Goal: Information Seeking & Learning: Learn about a topic

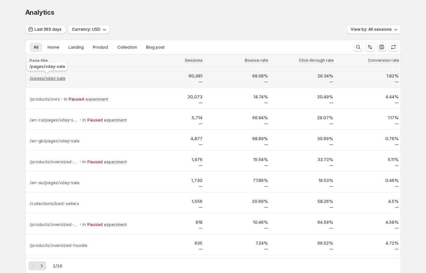
click at [44, 78] on p "/pages/vday-sale" at bounding box center [48, 78] width 36 height 7
click at [97, 79] on div "/pages/vday-sale" at bounding box center [84, 78] width 108 height 7
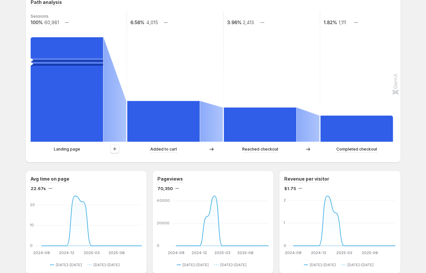
scroll to position [177, 0]
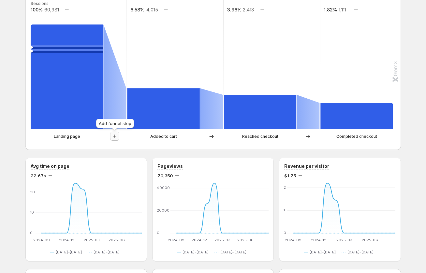
click at [113, 137] on icon "button" at bounding box center [115, 136] width 7 height 7
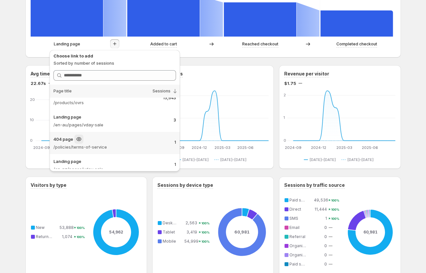
scroll to position [505, 0]
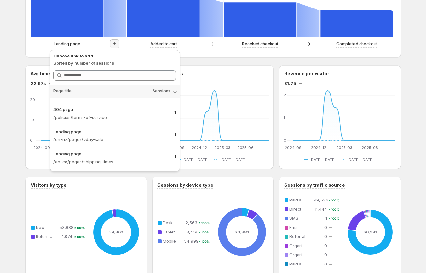
click at [14, 111] on div "GemX Demo. This page is ready GemX Demo Create experiment Last 365 days Compare…" at bounding box center [213, 135] width 426 height 810
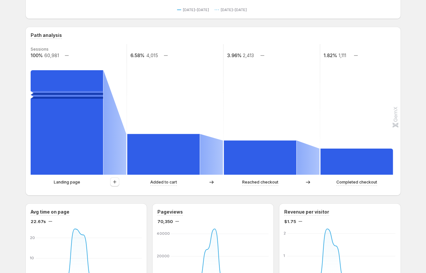
scroll to position [0, 0]
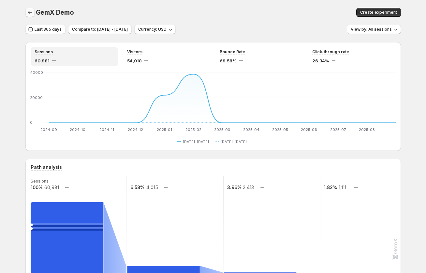
click at [30, 12] on icon "button" at bounding box center [30, 12] width 7 height 7
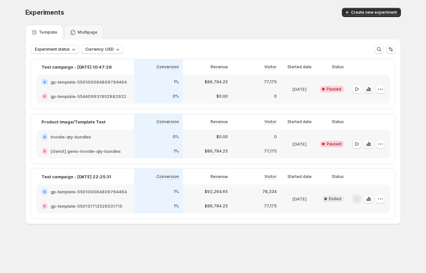
click at [369, 88] on icon "button" at bounding box center [368, 89] width 7 height 7
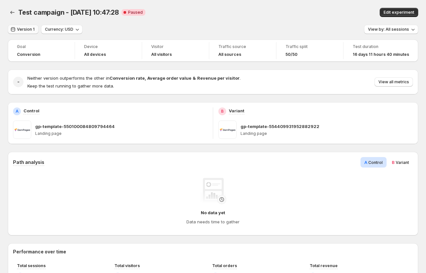
click at [26, 30] on span "Version 1" at bounding box center [26, 29] width 18 height 5
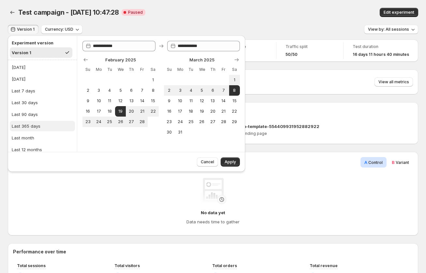
click at [31, 124] on div "Last 365 days" at bounding box center [26, 126] width 29 height 7
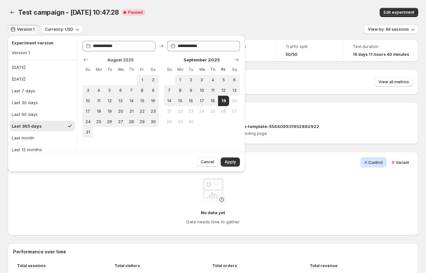
type input "**********"
click at [236, 162] on span "Apply" at bounding box center [230, 161] width 11 height 5
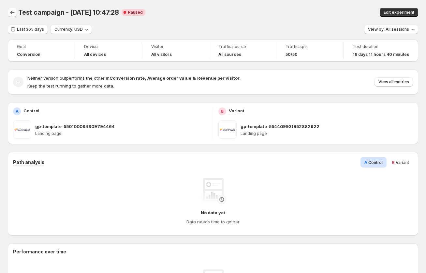
click at [9, 14] on icon "Back" at bounding box center [12, 12] width 7 height 7
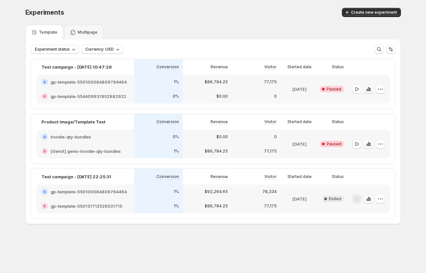
click at [369, 90] on icon "button" at bounding box center [368, 89] width 1 height 4
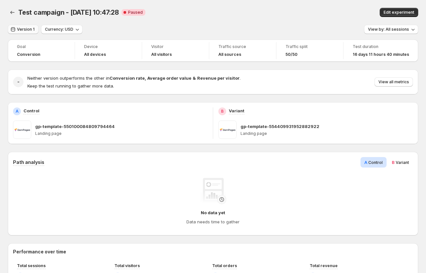
click at [21, 29] on span "Version 1" at bounding box center [26, 29] width 18 height 5
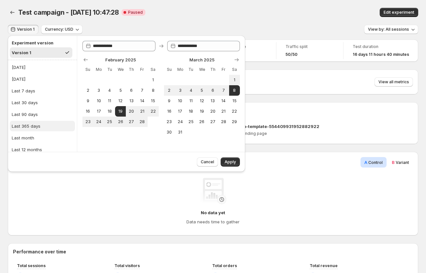
click at [26, 124] on div "Last 365 days" at bounding box center [26, 126] width 29 height 7
type input "**********"
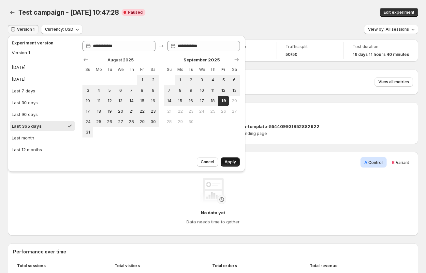
click at [233, 161] on span "Apply" at bounding box center [230, 161] width 11 height 5
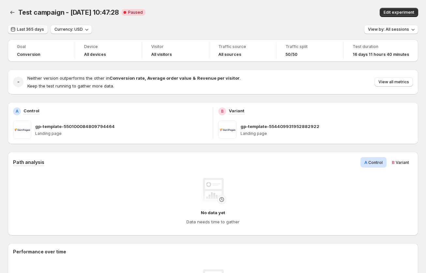
click at [36, 31] on span "Last 365 days" at bounding box center [30, 29] width 27 height 5
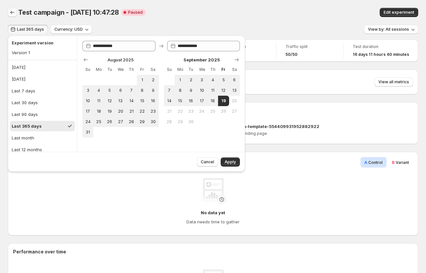
click at [13, 15] on icon "Back" at bounding box center [12, 12] width 7 height 7
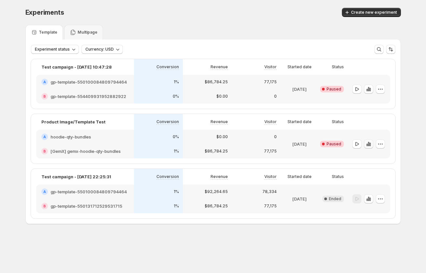
click at [367, 143] on icon "button" at bounding box center [368, 144] width 7 height 7
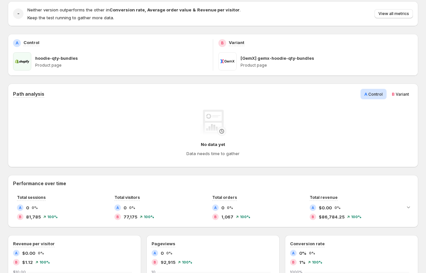
scroll to position [65, 0]
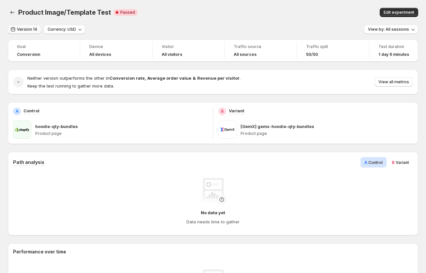
click at [25, 25] on button "Version 14" at bounding box center [24, 29] width 33 height 9
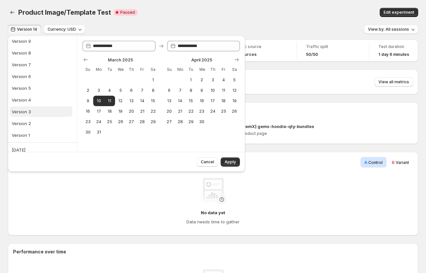
scroll to position [86, 0]
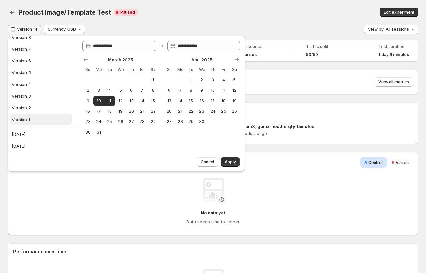
click at [24, 116] on button "Version 1" at bounding box center [41, 119] width 63 height 10
type input "**********"
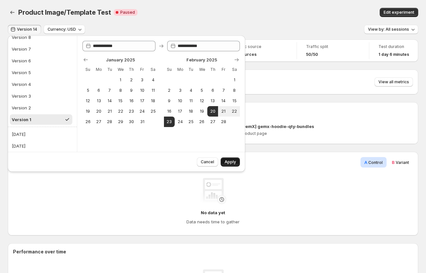
click at [231, 161] on span "Apply" at bounding box center [230, 161] width 11 height 5
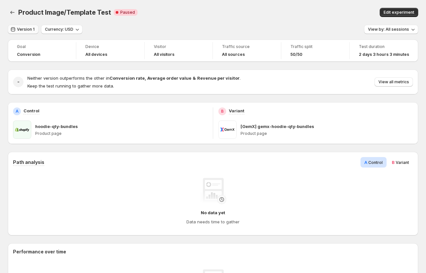
click at [24, 30] on span "Version 1" at bounding box center [26, 29] width 18 height 5
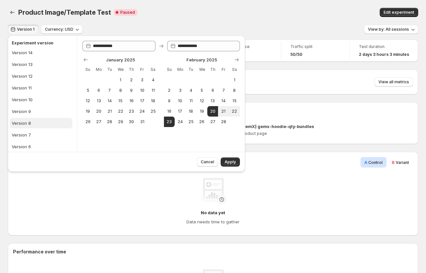
click at [27, 124] on div "Version 8" at bounding box center [21, 123] width 19 height 7
type input "**********"
click at [228, 159] on span "Apply" at bounding box center [230, 161] width 11 height 5
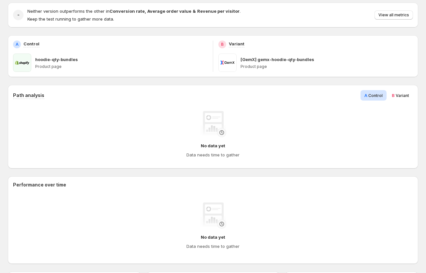
scroll to position [0, 0]
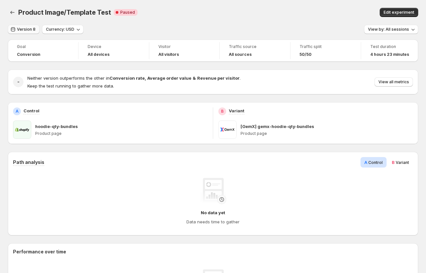
click at [22, 29] on span "Version 8" at bounding box center [26, 29] width 19 height 5
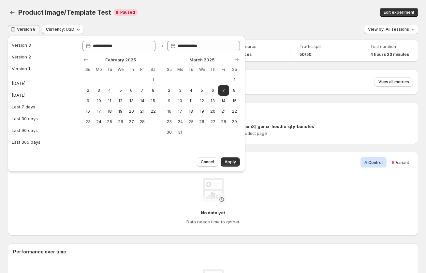
scroll to position [169, 0]
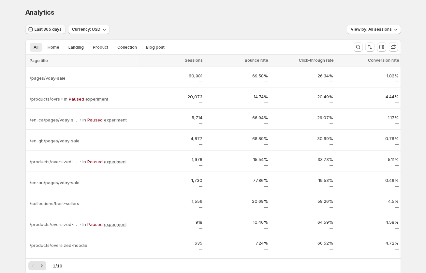
click at [48, 29] on span "Last 365 days" at bounding box center [48, 29] width 27 height 5
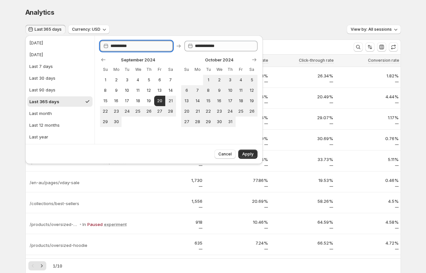
click at [121, 45] on input "**********" at bounding box center [142, 46] width 63 height 10
type input "**********"
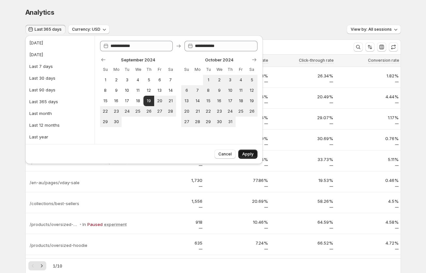
click at [246, 156] on span "Apply" at bounding box center [247, 153] width 11 height 5
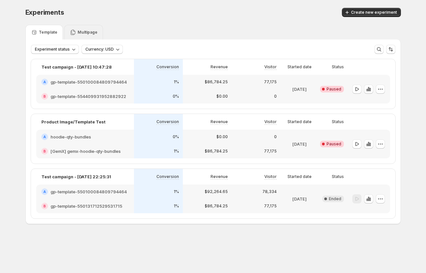
click at [70, 34] on icon at bounding box center [73, 32] width 7 height 7
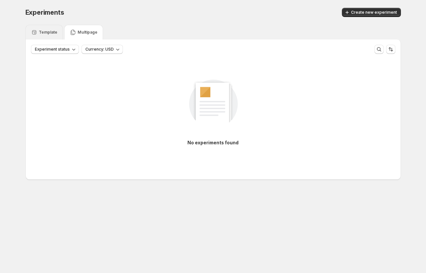
click at [52, 32] on p "Template" at bounding box center [48, 32] width 19 height 5
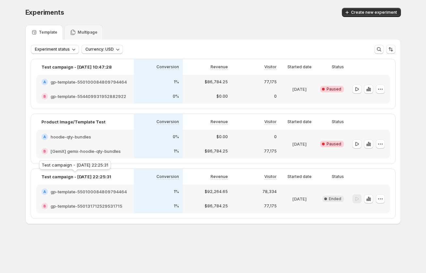
click at [70, 177] on p "Test campaign - Jan 20, 22:25:31" at bounding box center [76, 176] width 70 height 7
click at [71, 191] on h2 "gp-template-550100084809794464" at bounding box center [89, 191] width 76 height 7
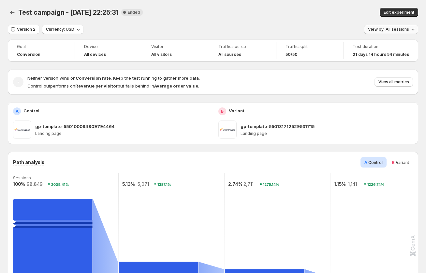
click at [392, 29] on span "View by: All sessions" at bounding box center [388, 29] width 41 height 5
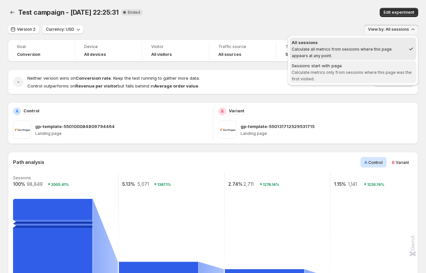
click at [340, 71] on span "Calculate metrics only from sessions where this page was the first visited." at bounding box center [352, 75] width 120 height 11
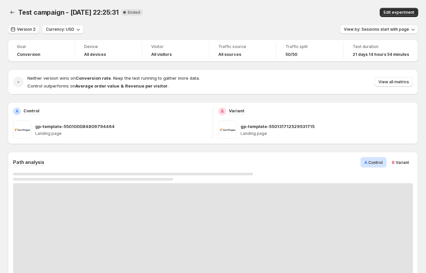
click at [29, 30] on span "Version 2" at bounding box center [26, 29] width 19 height 5
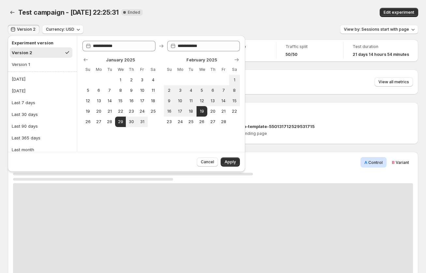
click at [137, 25] on div "Version 2 Currency: USD View by: Sessions start with page" at bounding box center [213, 29] width 410 height 9
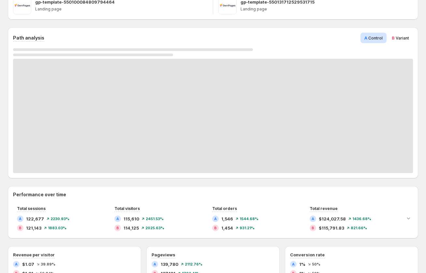
scroll to position [106, 0]
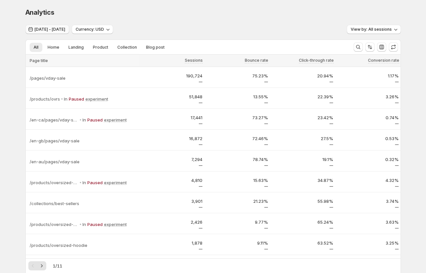
click at [52, 29] on span "Sep 19, 2024 - Sep 19, 2025" at bounding box center [50, 29] width 31 height 5
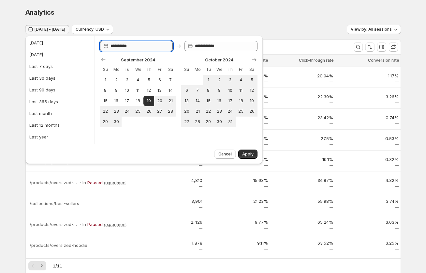
click at [124, 46] on input "**********" at bounding box center [142, 46] width 63 height 10
click at [137, 47] on input "**********" at bounding box center [142, 46] width 63 height 10
type input "**********"
click at [243, 153] on span "Apply" at bounding box center [247, 153] width 11 height 5
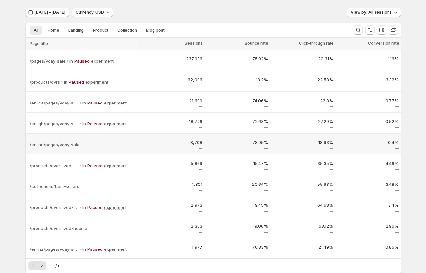
scroll to position [53, 0]
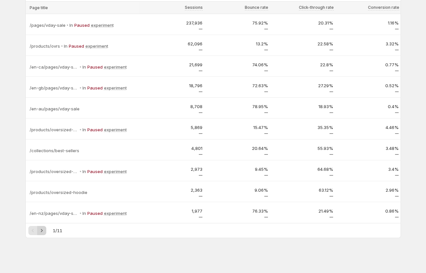
click at [42, 231] on icon "Next" at bounding box center [41, 230] width 7 height 7
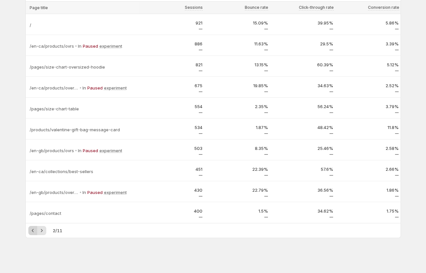
click at [35, 229] on icon "Previous" at bounding box center [33, 230] width 7 height 7
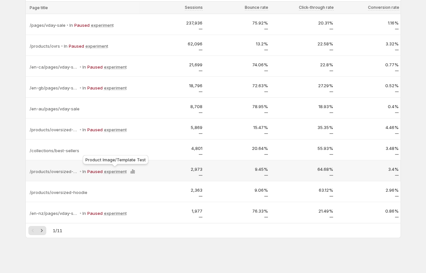
scroll to position [0, 0]
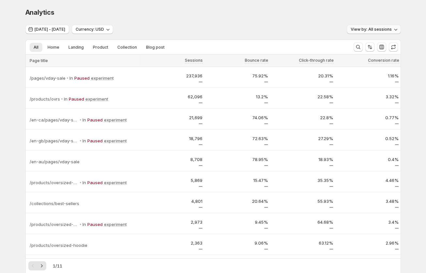
click at [382, 27] on span "View by: All sessions" at bounding box center [371, 29] width 41 height 5
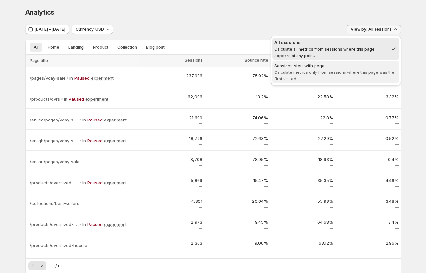
click at [353, 70] on span "Calculate metrics only from sessions where this page was the first visited." at bounding box center [335, 75] width 120 height 11
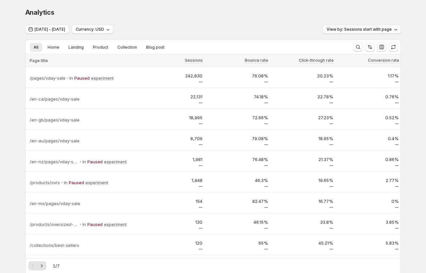
click at [365, 29] on span "View by: Sessions start with page" at bounding box center [359, 29] width 65 height 5
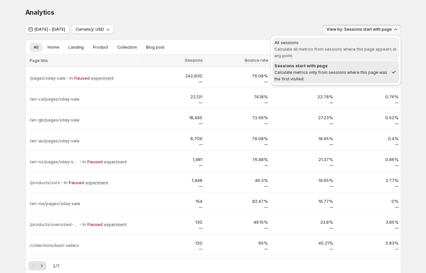
click at [339, 52] on span "All sessions Calculate all metrics from sessions where this page appears at any…" at bounding box center [336, 49] width 123 height 20
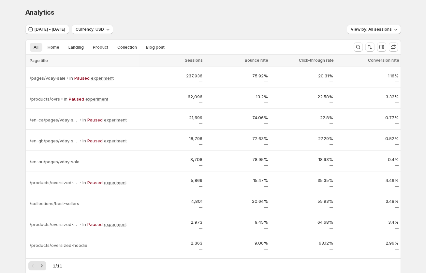
click at [322, 22] on div "Analytics. This page is ready Analytics" at bounding box center [213, 12] width 376 height 25
click at [371, 29] on span "View by: All sessions" at bounding box center [371, 29] width 41 height 5
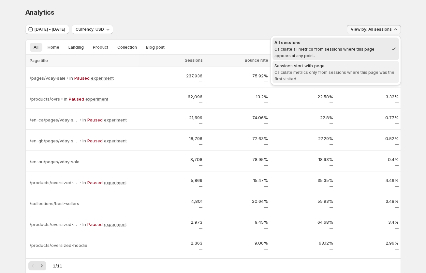
click at [345, 66] on div "Sessions start with page" at bounding box center [336, 65] width 123 height 7
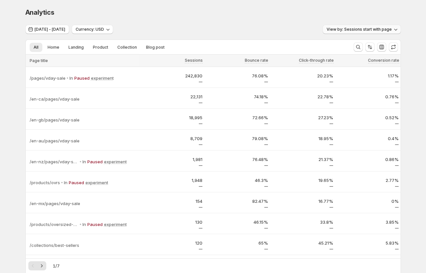
click at [365, 31] on span "View by: Sessions start with page" at bounding box center [359, 29] width 65 height 5
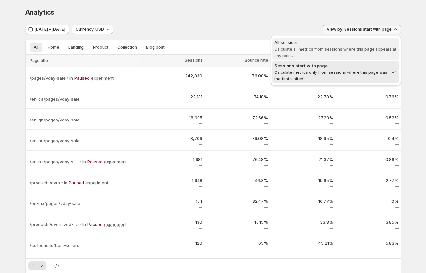
click at [357, 46] on span "All sessions Calculate all metrics from sessions where this page appears at any…" at bounding box center [336, 48] width 123 height 19
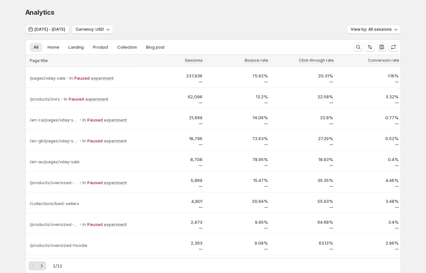
click at [351, 11] on div "Analytics" at bounding box center [213, 12] width 376 height 9
click at [384, 30] on span "View by: All sessions" at bounding box center [371, 29] width 41 height 5
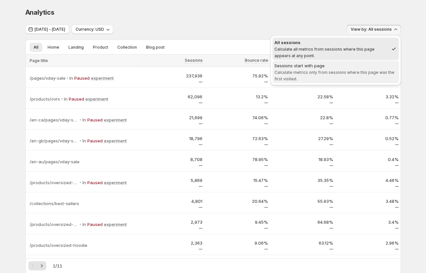
click at [357, 65] on div "Sessions start with page" at bounding box center [336, 65] width 123 height 7
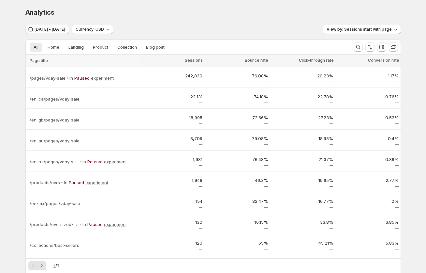
click at [46, 30] on span "Sep 18, 2024 - Sep 19, 2025" at bounding box center [50, 29] width 31 height 5
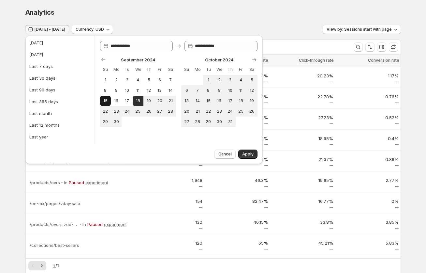
click at [105, 100] on span "15" at bounding box center [106, 100] width 6 height 5
type input "**********"
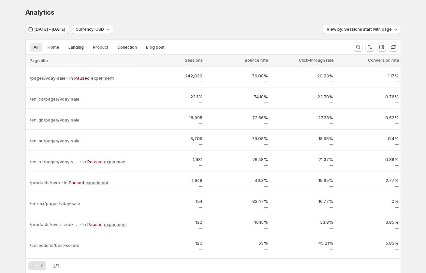
click at [56, 29] on span "[DATE] - [DATE]" at bounding box center [50, 29] width 31 height 5
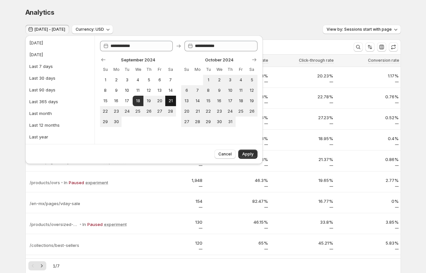
click at [171, 101] on span "21" at bounding box center [171, 100] width 6 height 5
type input "**********"
click at [225, 151] on button "Cancel" at bounding box center [225, 153] width 21 height 9
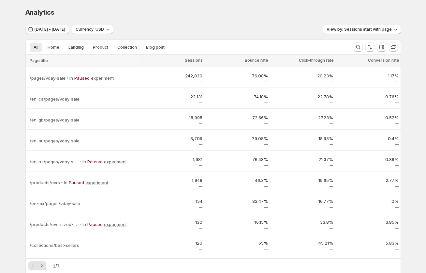
click at [65, 30] on span "[DATE] - [DATE]" at bounding box center [50, 29] width 31 height 5
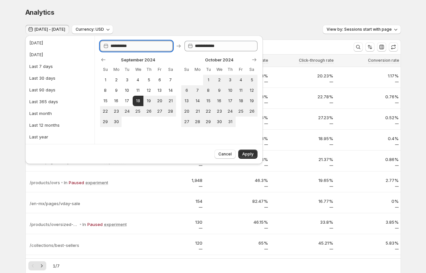
click at [122, 47] on input "**********" at bounding box center [142, 46] width 63 height 10
click at [137, 47] on input "**********" at bounding box center [142, 46] width 63 height 10
type input "**********"
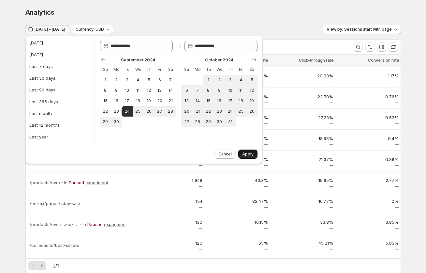
click at [249, 155] on span "Apply" at bounding box center [247, 153] width 11 height 5
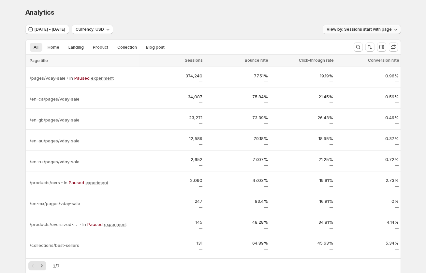
click at [346, 29] on span "View by: Sessions start with page" at bounding box center [359, 29] width 65 height 5
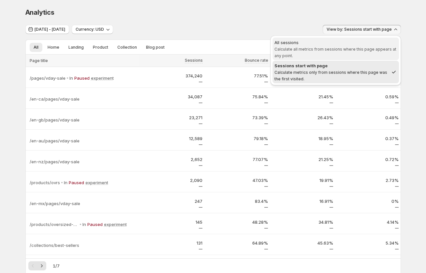
click at [336, 48] on span "Calculate all metrics from sessions where this page appears at any point." at bounding box center [336, 52] width 122 height 11
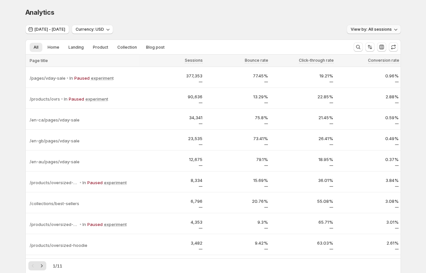
click at [385, 29] on span "View by: All sessions" at bounding box center [371, 29] width 41 height 5
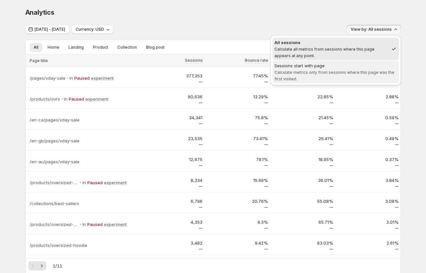
click at [350, 67] on div "Sessions start with page" at bounding box center [336, 65] width 123 height 7
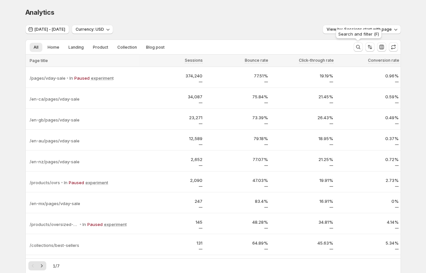
click at [380, 28] on div "Search and filter (F)" at bounding box center [359, 35] width 49 height 14
click at [382, 30] on div "Search and filter (F)" at bounding box center [359, 35] width 49 height 14
click at [395, 30] on icon "button" at bounding box center [395, 30] width 3 height 2
click at [388, 31] on span "View by: Sessions start with page" at bounding box center [359, 29] width 65 height 5
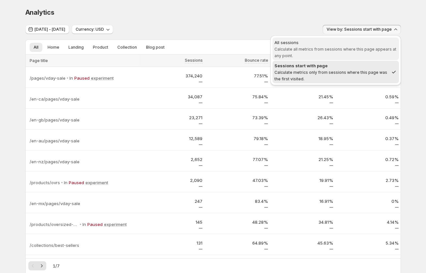
click at [358, 50] on span "Calculate all metrics from sessions where this page appears at any point." at bounding box center [336, 52] width 122 height 11
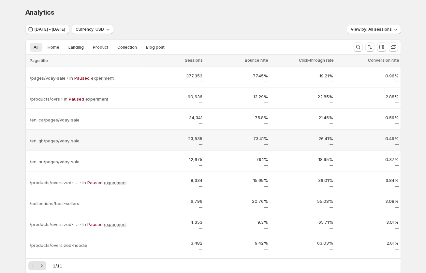
scroll to position [53, 0]
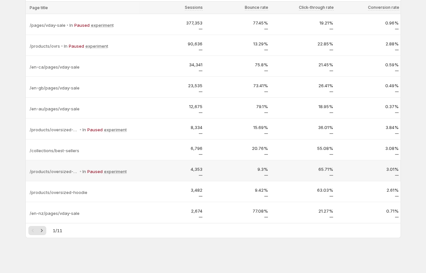
click at [253, 161] on td "9.3%" at bounding box center [237, 170] width 66 height 21
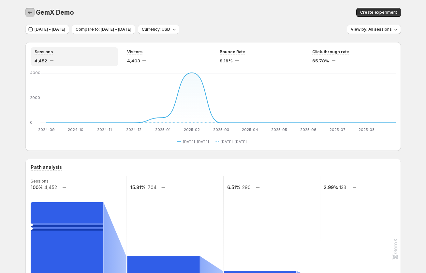
click at [29, 14] on icon "button" at bounding box center [30, 12] width 7 height 7
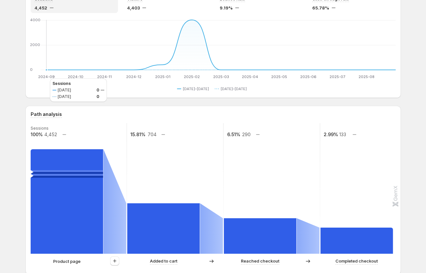
click at [43, 78] on text "2024-09" at bounding box center [46, 76] width 17 height 5
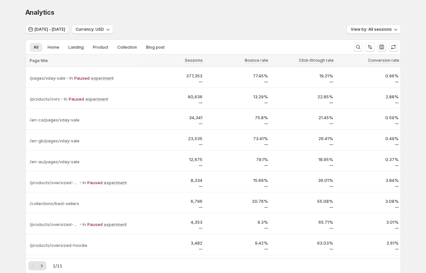
click at [54, 30] on span "[DATE] - [DATE]" at bounding box center [50, 29] width 31 height 5
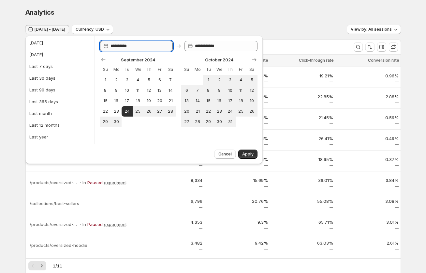
click at [144, 46] on input "**********" at bounding box center [142, 46] width 63 height 10
type input "**********"
click at [247, 153] on span "Apply" at bounding box center [247, 153] width 11 height 5
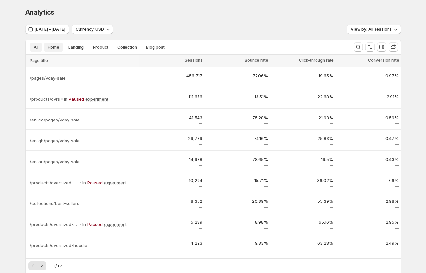
click at [53, 47] on span "Home" at bounding box center [54, 47] width 12 height 5
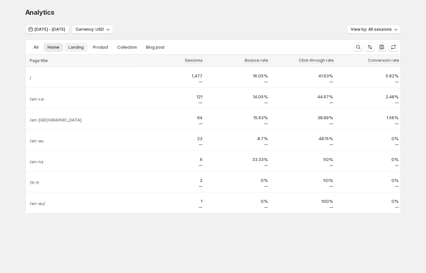
click at [72, 48] on span "Landing" at bounding box center [75, 47] width 15 height 5
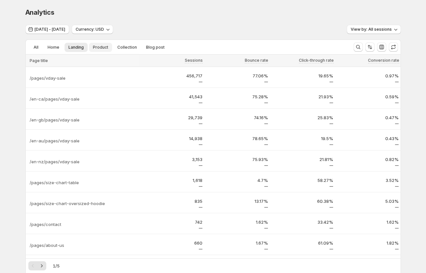
click at [100, 47] on span "Product" at bounding box center [100, 47] width 15 height 5
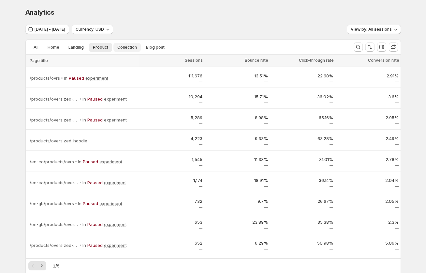
click at [127, 49] on span "Collection" at bounding box center [127, 47] width 20 height 5
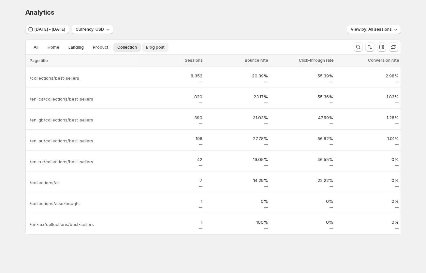
click at [148, 49] on span "Blog post" at bounding box center [155, 47] width 19 height 5
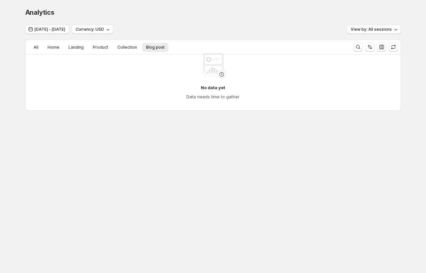
click at [133, 48] on div "No data yet Data needs time to gather" at bounding box center [213, 76] width 365 height 57
click at [120, 45] on div "No data yet Data needs time to gather" at bounding box center [213, 76] width 375 height 68
click at [121, 48] on div "No data yet Data needs time to gather" at bounding box center [213, 76] width 365 height 57
click at [104, 48] on div "No data yet Data needs time to gather" at bounding box center [213, 76] width 365 height 57
click at [96, 48] on div "No data yet Data needs time to gather" at bounding box center [213, 76] width 365 height 57
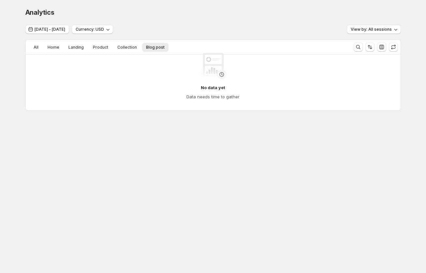
click at [35, 48] on div "No data yet Data needs time to gather" at bounding box center [213, 76] width 365 height 57
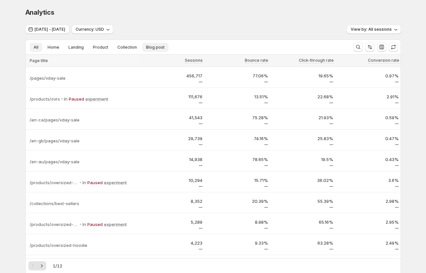
click at [152, 45] on span "Blog post" at bounding box center [155, 47] width 19 height 5
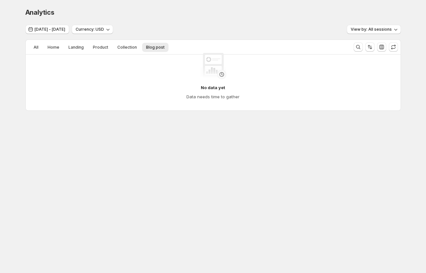
click at [125, 47] on div "No data yet Data needs time to gather" at bounding box center [213, 76] width 375 height 68
click at [122, 48] on div "No data yet Data needs time to gather" at bounding box center [213, 76] width 365 height 57
click at [101, 47] on div "No data yet Data needs time to gather" at bounding box center [213, 76] width 375 height 68
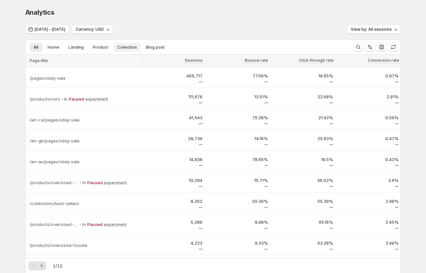
click at [132, 50] on span "Collection" at bounding box center [127, 47] width 20 height 5
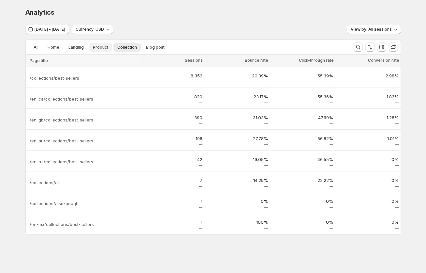
click at [97, 45] on span "Product" at bounding box center [100, 47] width 15 height 5
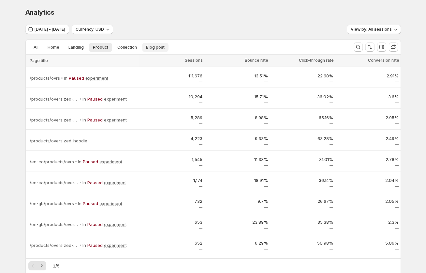
click at [157, 45] on span "Blog post" at bounding box center [155, 47] width 19 height 5
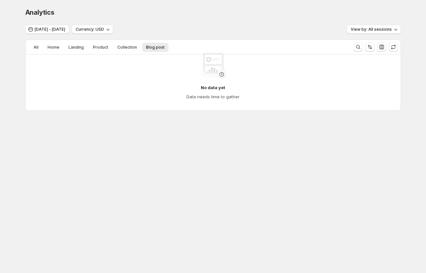
click at [125, 48] on div "No data yet Data needs time to gather" at bounding box center [213, 76] width 365 height 57
click at [129, 43] on div "No data yet Data needs time to gather" at bounding box center [213, 76] width 375 height 68
click at [127, 53] on div "No data yet Data needs time to gather" at bounding box center [213, 76] width 354 height 47
click at [127, 48] on div "No data yet Data needs time to gather" at bounding box center [213, 76] width 365 height 57
click at [120, 45] on div "No data yet Data needs time to gather" at bounding box center [213, 76] width 375 height 68
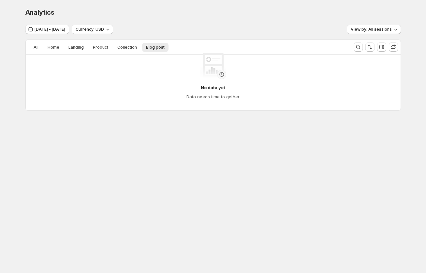
click at [120, 49] on div "No data yet Data needs time to gather" at bounding box center [213, 76] width 365 height 57
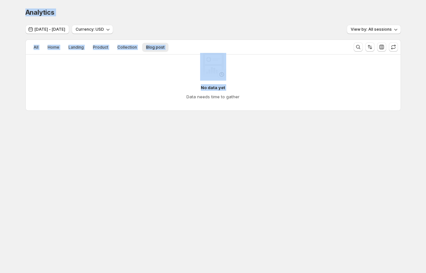
click at [120, 49] on div "No data yet Data needs time to gather" at bounding box center [213, 76] width 365 height 57
click at [94, 131] on div "Analytics. This page is ready Analytics Sep 26, 2024 - Sep 19, 2025 Currency: U…" at bounding box center [213, 73] width 391 height 146
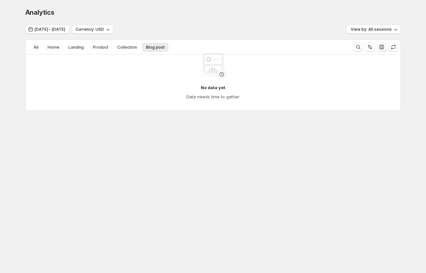
click at [122, 46] on div "No data yet Data needs time to gather" at bounding box center [213, 76] width 375 height 68
click at [106, 48] on div "No data yet Data needs time to gather" at bounding box center [213, 76] width 365 height 57
click at [100, 48] on div "No data yet Data needs time to gather" at bounding box center [213, 76] width 365 height 57
click at [74, 48] on div "No data yet Data needs time to gather" at bounding box center [213, 76] width 365 height 57
click at [124, 47] on div "No data yet Data needs time to gather" at bounding box center [213, 76] width 375 height 68
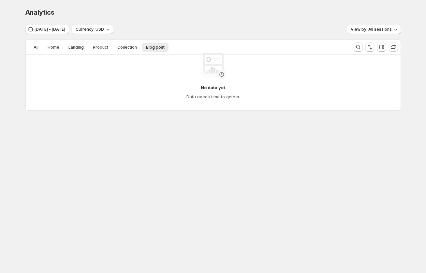
click at [129, 48] on div "No data yet Data needs time to gather" at bounding box center [213, 76] width 365 height 57
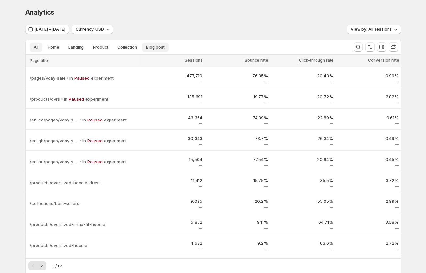
click at [151, 48] on span "Blog post" at bounding box center [155, 47] width 19 height 5
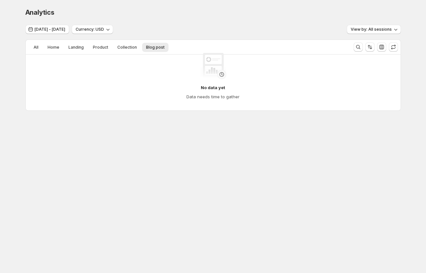
click at [126, 46] on div "No data yet Data needs time to gather" at bounding box center [213, 76] width 375 height 68
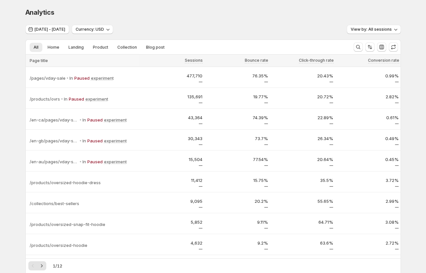
click at [57, 52] on div "All Home Landing Product Collection Blog post More views All Home Landing Produ…" at bounding box center [187, 47] width 323 height 14
click at [56, 49] on span "Home" at bounding box center [54, 47] width 12 height 5
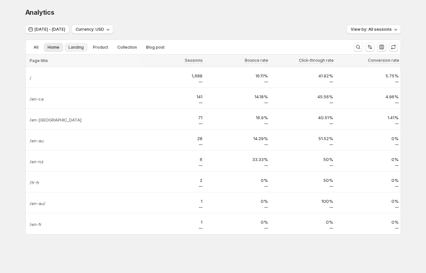
click at [74, 49] on span "Landing" at bounding box center [75, 47] width 15 height 5
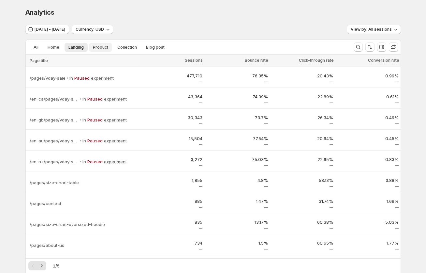
click at [97, 48] on span "Product" at bounding box center [100, 47] width 15 height 5
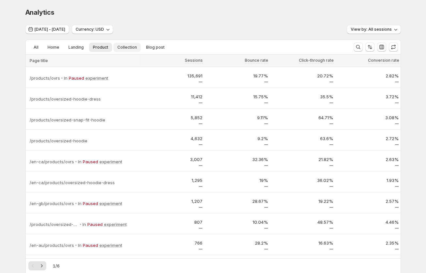
click at [129, 45] on span "Collection" at bounding box center [127, 47] width 20 height 5
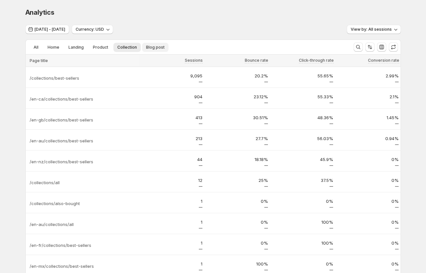
click at [154, 48] on span "Blog post" at bounding box center [155, 47] width 19 height 5
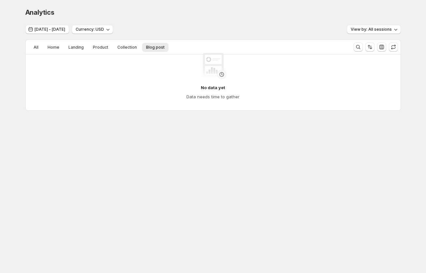
click at [123, 48] on div "No data yet Data needs time to gather" at bounding box center [213, 76] width 365 height 57
click at [128, 46] on div "No data yet Data needs time to gather" at bounding box center [213, 76] width 375 height 68
click at [88, 46] on div "No data yet Data needs time to gather" at bounding box center [213, 76] width 375 height 68
click at [79, 47] on div "No data yet Data needs time to gather" at bounding box center [213, 76] width 375 height 68
click at [53, 47] on div "No data yet Data needs time to gather" at bounding box center [213, 76] width 375 height 68
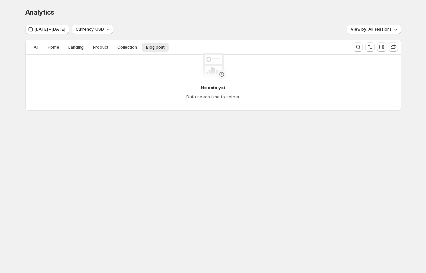
click at [98, 69] on div "No data yet Data needs time to gather" at bounding box center [213, 76] width 354 height 47
click at [122, 47] on div "No data yet Data needs time to gather" at bounding box center [213, 76] width 375 height 68
click at [102, 48] on div "No data yet Data needs time to gather" at bounding box center [213, 76] width 365 height 57
click at [79, 48] on div "No data yet Data needs time to gather" at bounding box center [213, 76] width 365 height 57
click at [53, 48] on div "No data yet Data needs time to gather" at bounding box center [213, 76] width 365 height 57
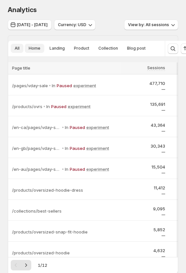
click at [37, 47] on span "Home" at bounding box center [35, 48] width 12 height 5
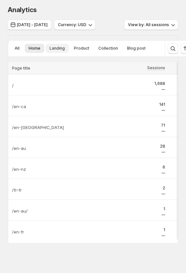
click at [54, 48] on span "Landing" at bounding box center [57, 48] width 15 height 5
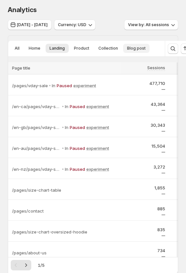
click at [131, 46] on span "Blog post" at bounding box center [136, 48] width 19 height 5
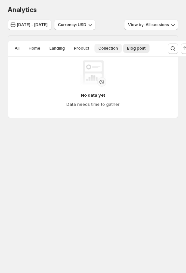
click at [106, 49] on span "Collection" at bounding box center [108, 48] width 20 height 5
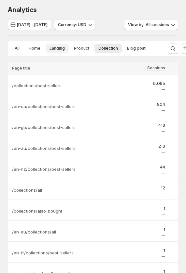
click at [58, 51] on span "Landing" at bounding box center [57, 48] width 15 height 5
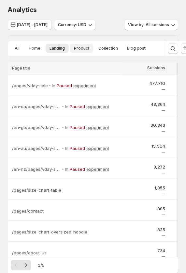
click at [75, 50] on span "Product" at bounding box center [81, 48] width 15 height 5
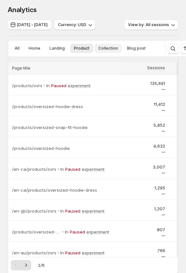
click at [106, 50] on span "Collection" at bounding box center [108, 48] width 20 height 5
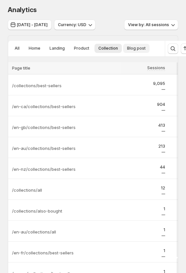
click at [132, 49] on span "Blog post" at bounding box center [136, 48] width 19 height 5
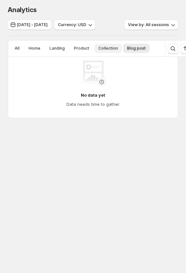
click at [106, 49] on span "Collection" at bounding box center [108, 48] width 20 height 5
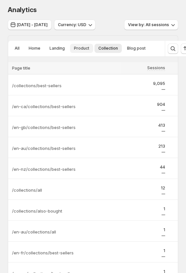
click at [81, 47] on span "Product" at bounding box center [81, 48] width 15 height 5
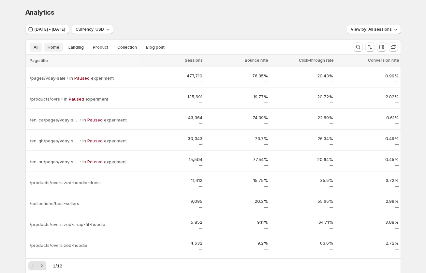
click at [55, 48] on span "Home" at bounding box center [54, 47] width 12 height 5
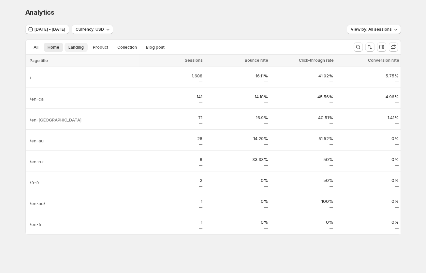
click at [80, 48] on span "Landing" at bounding box center [75, 47] width 15 height 5
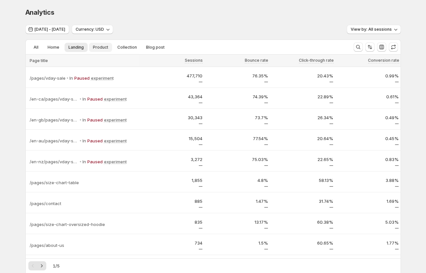
click at [98, 48] on span "Product" at bounding box center [100, 47] width 15 height 5
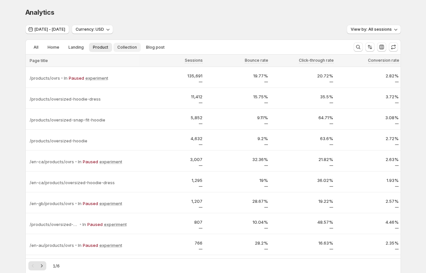
click at [123, 50] on span "Collection" at bounding box center [127, 47] width 20 height 5
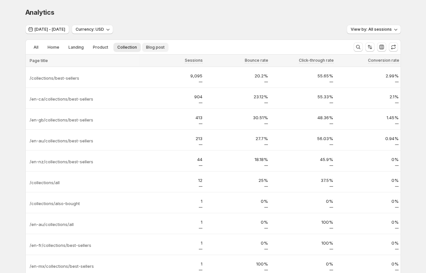
click at [153, 48] on span "Blog post" at bounding box center [155, 47] width 19 height 5
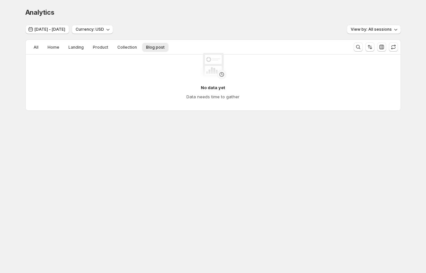
click at [124, 50] on div "No data yet Data needs time to gather" at bounding box center [213, 76] width 365 height 57
click at [124, 47] on div "No data yet Data needs time to gather" at bounding box center [213, 76] width 375 height 68
click at [95, 47] on div "No data yet Data needs time to gather" at bounding box center [213, 76] width 375 height 68
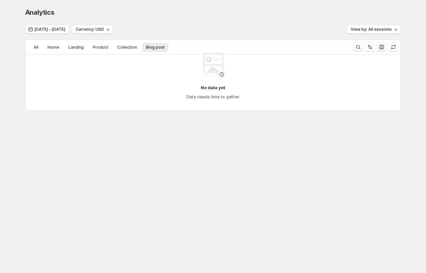
click at [100, 47] on div "No data yet Data needs time to gather" at bounding box center [213, 76] width 375 height 68
click at [74, 47] on div "No data yet Data needs time to gather" at bounding box center [213, 76] width 375 height 68
click at [164, 47] on div "No data yet Data needs time to gather" at bounding box center [213, 76] width 375 height 68
click at [106, 46] on div "No data yet Data needs time to gather" at bounding box center [213, 76] width 375 height 68
click at [90, 47] on div "No data yet Data needs time to gather" at bounding box center [213, 76] width 375 height 68
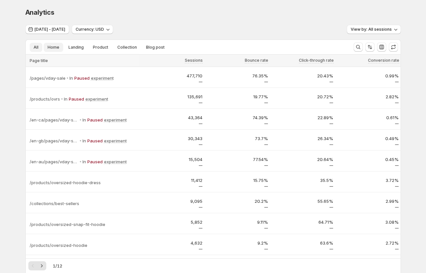
click at [56, 48] on span "Home" at bounding box center [54, 47] width 12 height 5
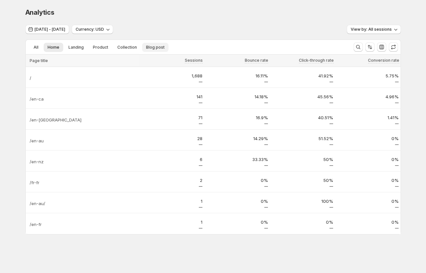
click at [156, 49] on span "Blog post" at bounding box center [155, 47] width 19 height 5
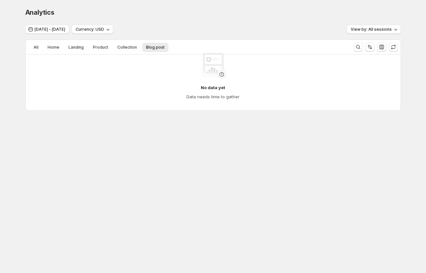
click at [122, 48] on div "No data yet Data needs time to gather" at bounding box center [213, 76] width 365 height 57
click at [128, 48] on div "No data yet Data needs time to gather" at bounding box center [213, 76] width 365 height 57
click at [220, 26] on div "Sep 26, 2024 - Sep 19, 2025 Currency: USD View by: All sessions" at bounding box center [213, 29] width 376 height 9
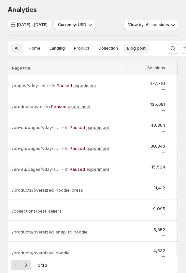
click at [134, 49] on span "Blog post" at bounding box center [136, 48] width 19 height 5
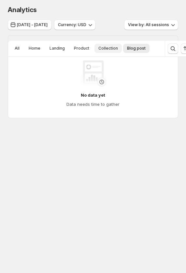
click at [107, 47] on span "Collection" at bounding box center [108, 48] width 20 height 5
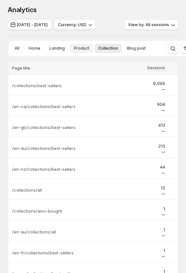
click at [81, 47] on span "Product" at bounding box center [81, 48] width 15 height 5
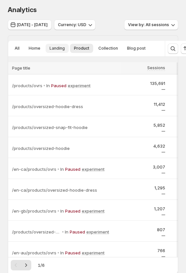
click at [50, 50] on span "Landing" at bounding box center [57, 48] width 15 height 5
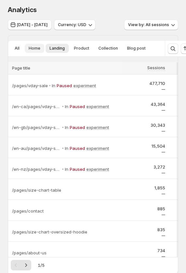
click at [28, 49] on button "Home" at bounding box center [35, 48] width 20 height 9
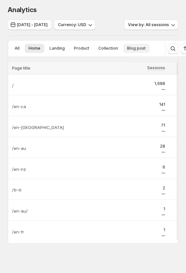
click at [130, 49] on span "Blog post" at bounding box center [136, 48] width 19 height 5
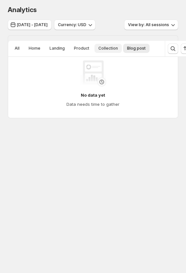
click at [108, 48] on span "Collection" at bounding box center [108, 48] width 20 height 5
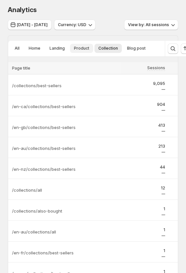
click at [81, 48] on span "Product" at bounding box center [81, 48] width 15 height 5
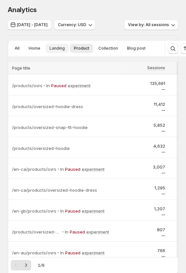
click at [60, 46] on span "Landing" at bounding box center [57, 48] width 15 height 5
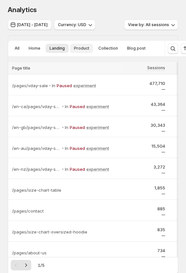
click at [81, 46] on span "Product" at bounding box center [81, 48] width 15 height 5
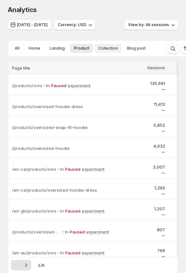
click at [111, 47] on span "Collection" at bounding box center [108, 48] width 20 height 5
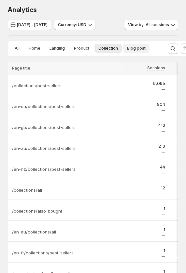
click at [142, 47] on span "Blog post" at bounding box center [136, 48] width 19 height 5
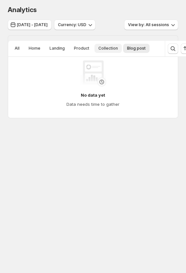
click at [112, 46] on span "Collection" at bounding box center [108, 48] width 20 height 5
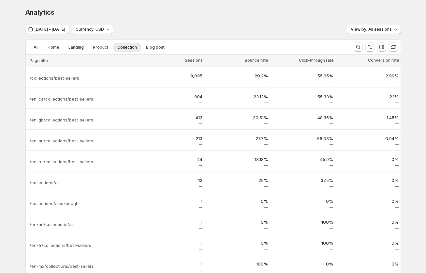
click at [19, 82] on div "Analytics. This page is ready Analytics Sep 26, 2024 - Sep 19, 2025 Currency: U…" at bounding box center [213, 155] width 391 height 311
click at [35, 51] on button "All" at bounding box center [36, 47] width 13 height 9
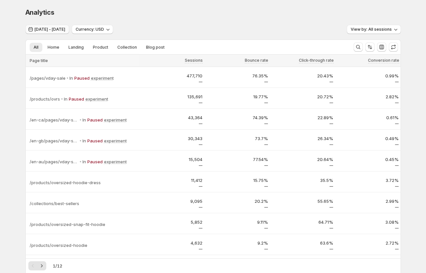
click at [56, 30] on span "[DATE] - [DATE]" at bounding box center [50, 29] width 31 height 5
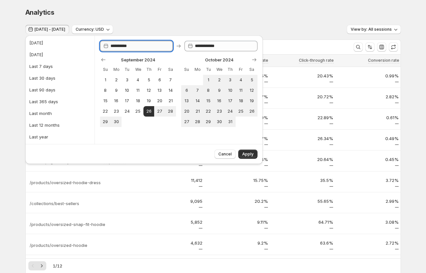
click at [121, 46] on input "**********" at bounding box center [142, 46] width 63 height 10
click at [146, 42] on input "**********" at bounding box center [142, 46] width 63 height 10
type input "**********"
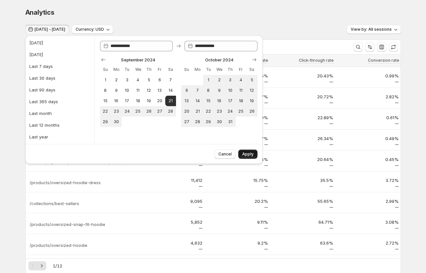
click at [246, 154] on span "Apply" at bounding box center [247, 153] width 11 height 5
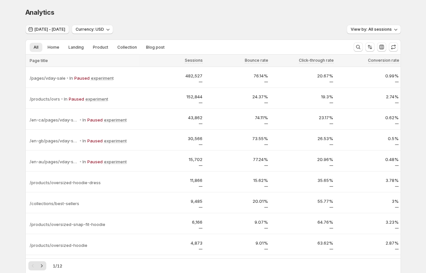
click at [57, 29] on span "Sep 21, 2024 - Sep 19, 2025" at bounding box center [50, 29] width 31 height 5
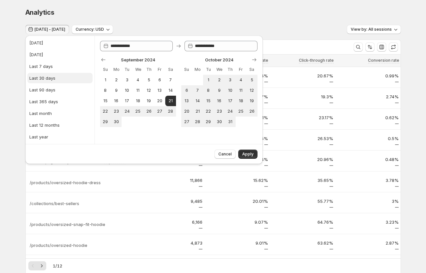
click at [46, 77] on div "Last 30 days" at bounding box center [42, 78] width 26 height 7
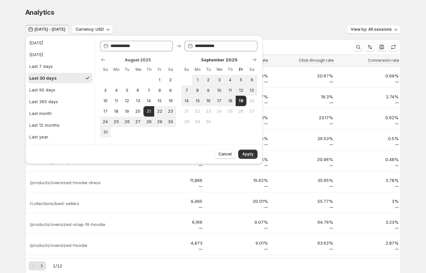
type input "**********"
click at [247, 152] on span "Apply" at bounding box center [247, 153] width 11 height 5
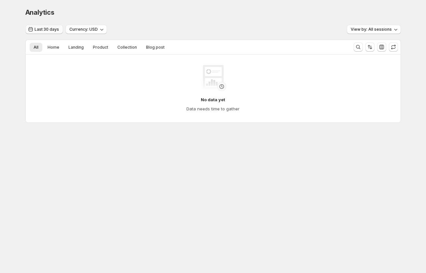
click at [38, 31] on span "Last 30 days" at bounding box center [47, 29] width 24 height 5
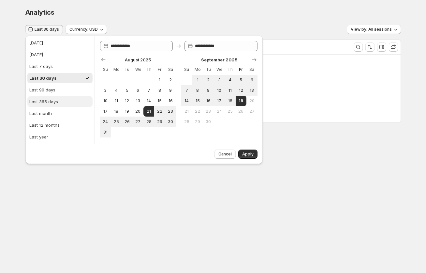
click at [46, 101] on div "Last 365 days" at bounding box center [43, 101] width 29 height 7
type input "**********"
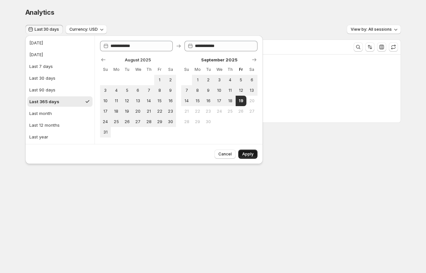
click at [247, 152] on span "Apply" at bounding box center [247, 153] width 11 height 5
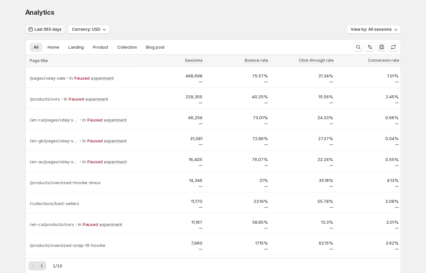
click at [50, 28] on span "Last 365 days" at bounding box center [48, 29] width 27 height 5
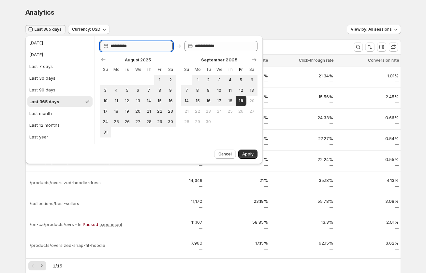
click at [144, 47] on input "**********" at bounding box center [142, 46] width 63 height 10
click at [123, 45] on input "**********" at bounding box center [142, 46] width 63 height 10
type input "**********"
click at [246, 153] on span "Apply" at bounding box center [247, 153] width 11 height 5
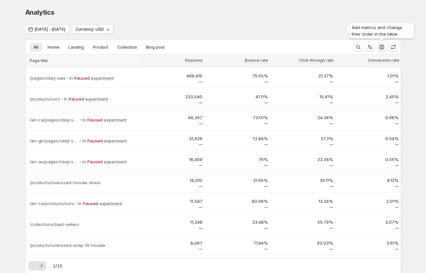
click at [381, 47] on icon "button" at bounding box center [382, 47] width 5 height 5
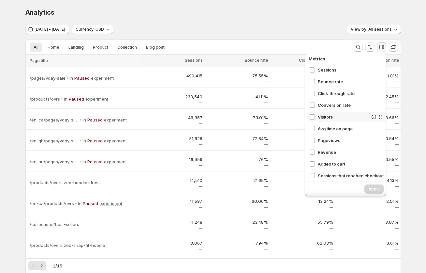
click at [327, 118] on span "Visitors" at bounding box center [343, 116] width 50 height 7
click at [327, 134] on div "Sessions Bounce rate Click-through rate Conversion rate Visitors Avg time on pa…" at bounding box center [347, 122] width 80 height 114
click at [327, 144] on div "Pageviews" at bounding box center [347, 140] width 80 height 10
click at [327, 129] on span "Avg time on page" at bounding box center [343, 128] width 50 height 7
click at [327, 153] on span "Revenue" at bounding box center [343, 152] width 50 height 7
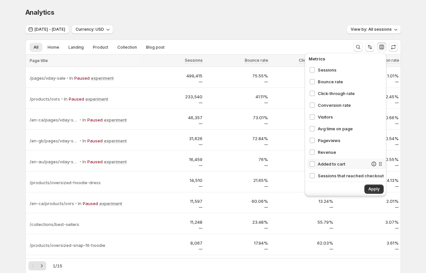
click at [326, 163] on span "Added to cart" at bounding box center [343, 163] width 50 height 7
click at [326, 176] on span "Sessions that reached checkout" at bounding box center [343, 175] width 50 height 7
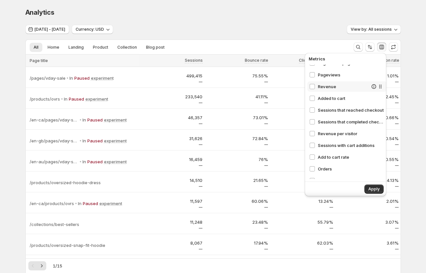
scroll to position [74, 0]
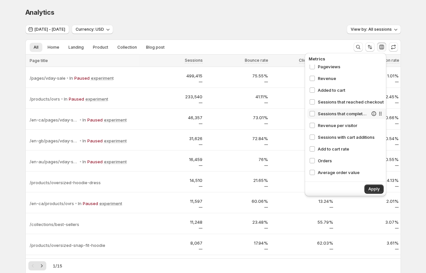
click at [329, 115] on span "Sessions that completed checkout" at bounding box center [343, 113] width 50 height 7
click at [329, 125] on span "Revenue per visitor" at bounding box center [343, 125] width 50 height 7
click at [329, 141] on div "Sessions with cart additions" at bounding box center [347, 137] width 80 height 10
click at [329, 149] on span "Add to cart rate" at bounding box center [343, 148] width 50 height 7
click at [327, 162] on span "Orders" at bounding box center [343, 160] width 50 height 7
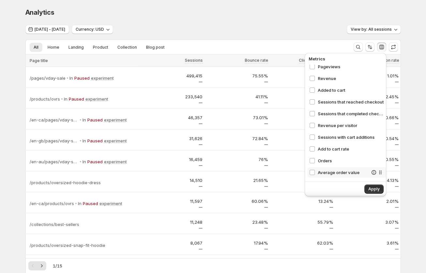
click at [327, 169] on span "Average order value" at bounding box center [343, 172] width 50 height 7
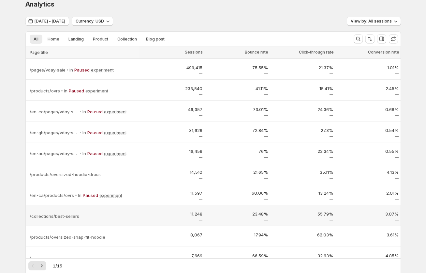
scroll to position [0, 0]
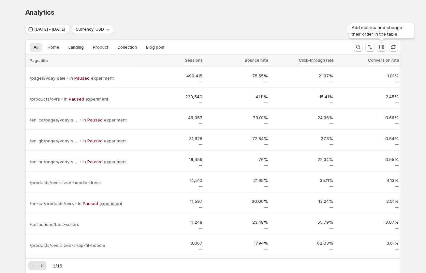
click at [380, 47] on icon "button" at bounding box center [382, 47] width 5 height 5
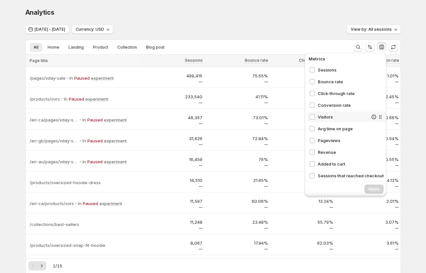
click at [319, 112] on div "Visitors" at bounding box center [347, 117] width 80 height 10
click at [321, 129] on span "Avg time on page" at bounding box center [343, 128] width 50 height 7
click at [323, 137] on span "Pageviews" at bounding box center [343, 140] width 50 height 7
click at [326, 149] on span "Revenue" at bounding box center [343, 152] width 50 height 7
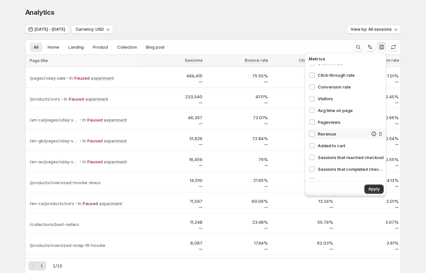
scroll to position [33, 0]
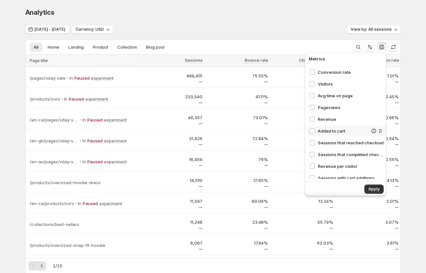
click at [330, 131] on span "Added to cart" at bounding box center [343, 130] width 50 height 7
click at [330, 144] on span "Sessions that reached checkout" at bounding box center [343, 142] width 50 height 7
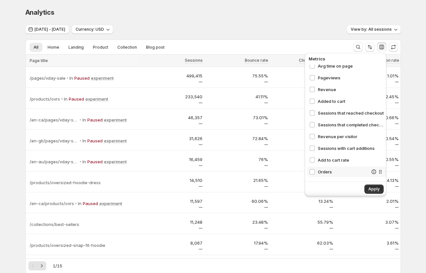
scroll to position [74, 0]
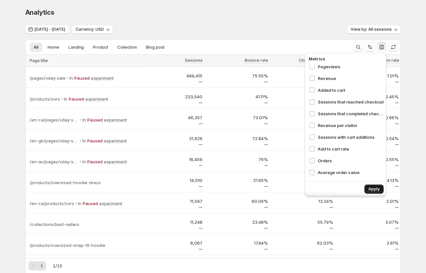
click at [376, 189] on span "Apply" at bounding box center [373, 188] width 11 height 5
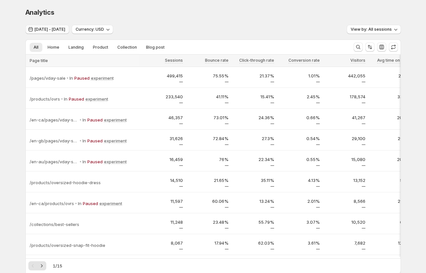
click at [41, 29] on span "Sep 20, 2023 - Sep 19, 2025" at bounding box center [50, 29] width 31 height 5
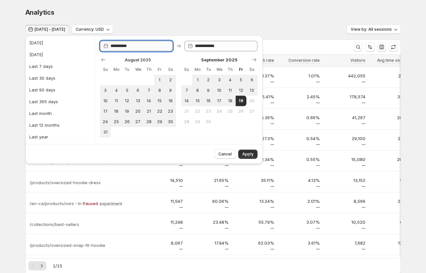
click at [124, 42] on input "**********" at bounding box center [142, 46] width 63 height 10
click at [136, 46] on input "**********" at bounding box center [142, 46] width 63 height 10
type input "**********"
click at [246, 153] on span "Apply" at bounding box center [247, 153] width 11 height 5
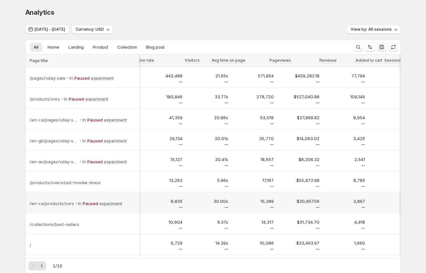
scroll to position [0, 0]
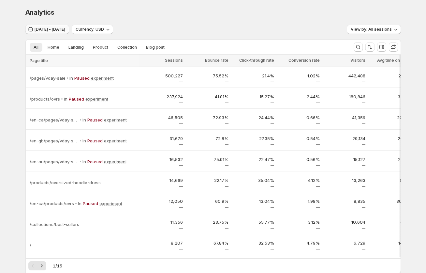
click at [42, 30] on span "Sep 01, 2023 - Sep 19, 2025" at bounding box center [50, 29] width 31 height 5
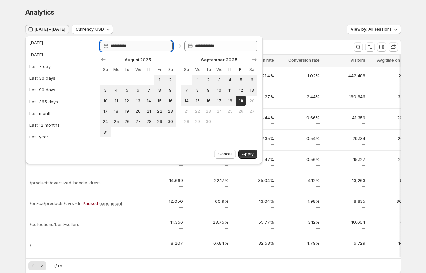
click at [115, 43] on input "**********" at bounding box center [142, 46] width 63 height 10
type input "**********"
click at [250, 152] on span "Apply" at bounding box center [247, 153] width 11 height 5
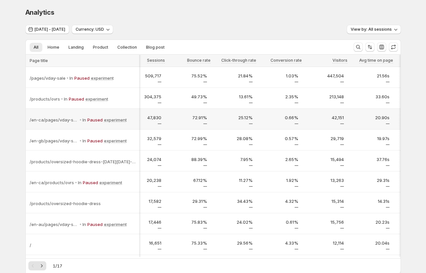
scroll to position [0, 23]
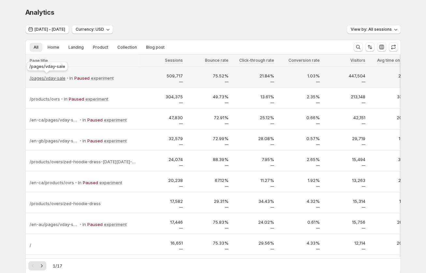
click at [52, 78] on p "/pages/vday-sale" at bounding box center [48, 78] width 36 height 7
click at [130, 78] on div "/pages/vday-sale In Paused experiment" at bounding box center [84, 77] width 108 height 9
click at [132, 79] on div "/pages/vday-sale In Paused experiment" at bounding box center [84, 77] width 108 height 9
click at [130, 81] on div "/pages/vday-sale In Paused experiment" at bounding box center [84, 77] width 108 height 9
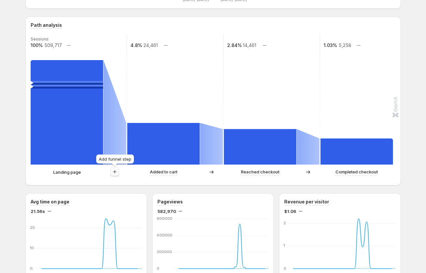
click at [116, 172] on icon "button" at bounding box center [115, 171] width 7 height 7
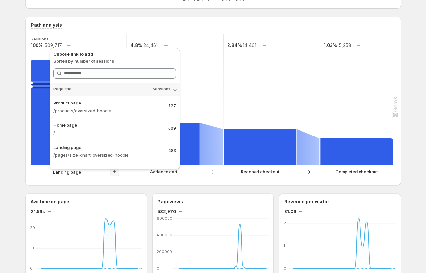
click at [23, 173] on div "GemX Demo. This page is ready GemX Demo Create experiment Sep 02, 2023 - Sep 19…" at bounding box center [213, 263] width 391 height 810
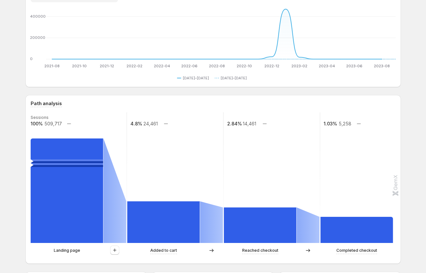
scroll to position [96, 0]
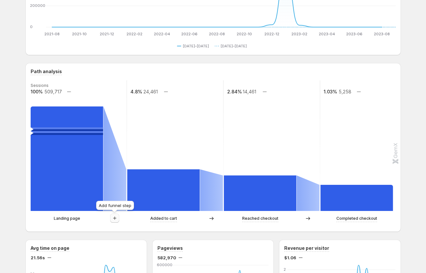
click at [117, 216] on icon "button" at bounding box center [115, 218] width 7 height 7
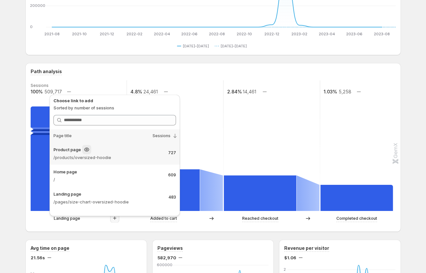
click at [134, 153] on div "Product page" at bounding box center [108, 149] width 110 height 9
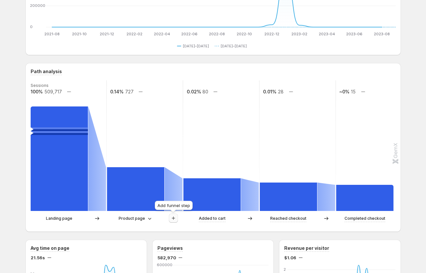
click at [178, 218] on button "button" at bounding box center [173, 217] width 9 height 9
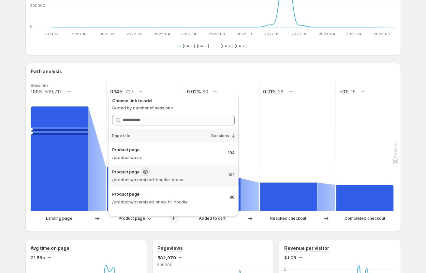
click at [185, 179] on p "/products/oversized-hoodie-dress" at bounding box center [167, 179] width 111 height 7
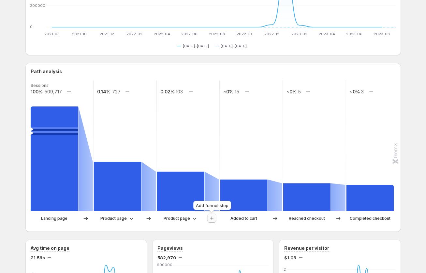
click at [211, 219] on icon "button" at bounding box center [212, 218] width 7 height 7
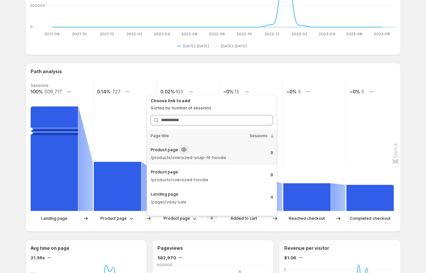
click at [215, 158] on p "/products/oversized-snap-fit-hoodie" at bounding box center [208, 157] width 115 height 7
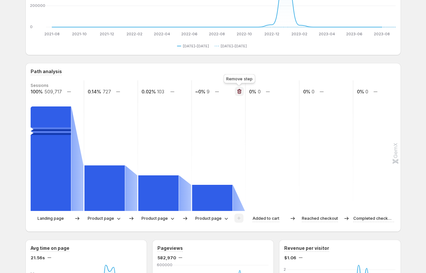
click at [240, 91] on icon "button" at bounding box center [239, 91] width 4 height 5
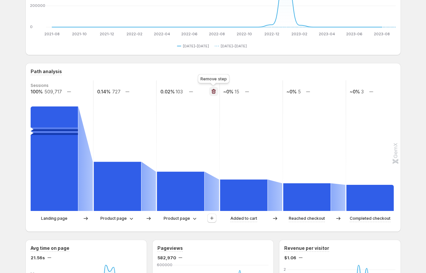
click at [214, 90] on icon "button" at bounding box center [213, 91] width 7 height 7
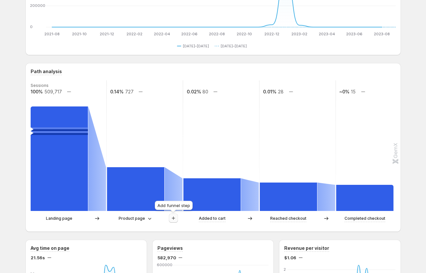
click at [172, 218] on icon "button" at bounding box center [173, 218] width 7 height 7
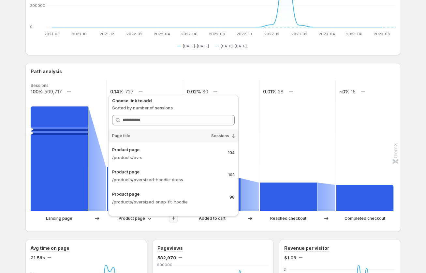
click at [96, 93] on rect at bounding box center [68, 145] width 77 height 130
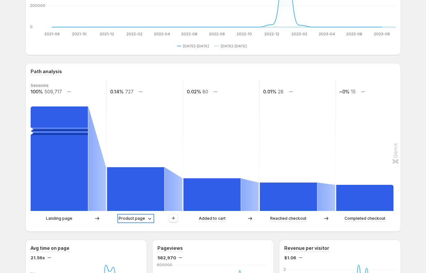
click at [136, 216] on p "Product page" at bounding box center [132, 218] width 26 height 7
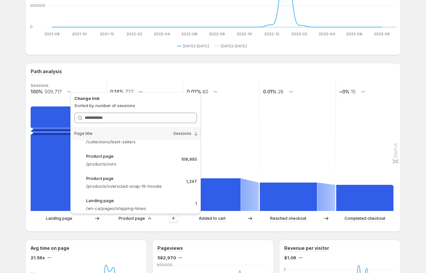
scroll to position [700, 0]
click at [195, 133] on icon at bounding box center [196, 133] width 7 height 7
click at [183, 130] on div "Sessions" at bounding box center [168, 133] width 65 height 13
click at [112, 162] on p "/products/ovrs" at bounding box center [131, 164] width 90 height 7
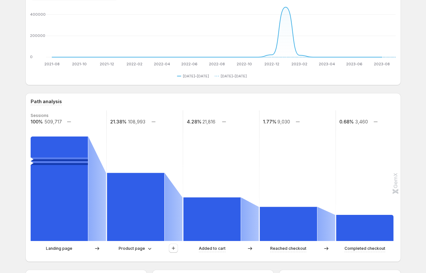
scroll to position [0, 0]
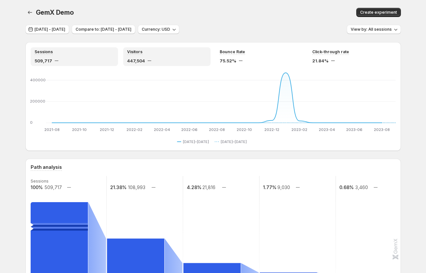
click at [170, 57] on div "Visitors 447,504" at bounding box center [167, 56] width 80 height 15
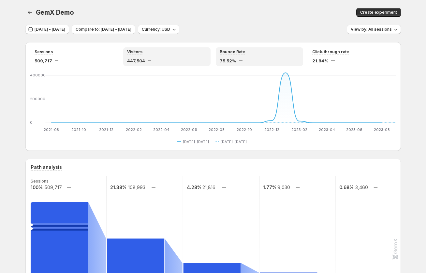
click at [261, 49] on div "Bounce Rate" at bounding box center [260, 52] width 80 height 6
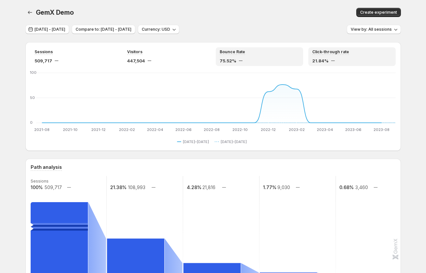
click at [354, 50] on div "Click-through rate" at bounding box center [352, 52] width 80 height 6
click at [255, 48] on div "Bounce Rate 75.52%" at bounding box center [259, 56] width 87 height 19
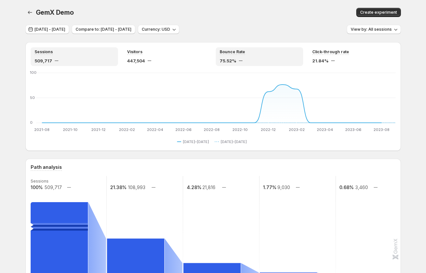
click at [69, 53] on div "Sessions" at bounding box center [75, 52] width 80 height 6
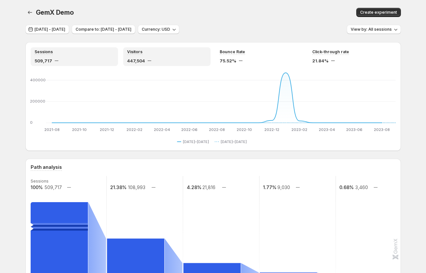
click at [165, 56] on div "Visitors 447,504" at bounding box center [167, 56] width 80 height 15
click at [29, 10] on icon "button" at bounding box center [30, 12] width 7 height 7
click at [30, 13] on icon "button" at bounding box center [30, 12] width 7 height 7
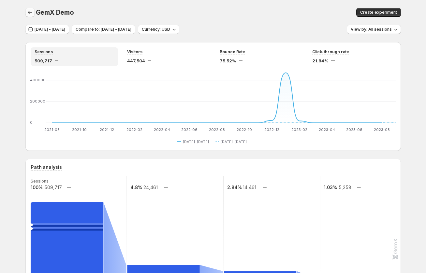
click at [29, 13] on icon "button" at bounding box center [30, 12] width 7 height 7
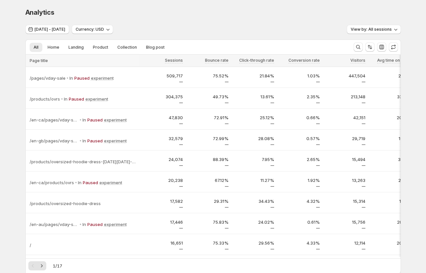
click at [140, 81] on div at bounding box center [140, 164] width 2 height 218
click at [127, 75] on div "/pages/vday-sale In Paused experiment" at bounding box center [84, 77] width 108 height 9
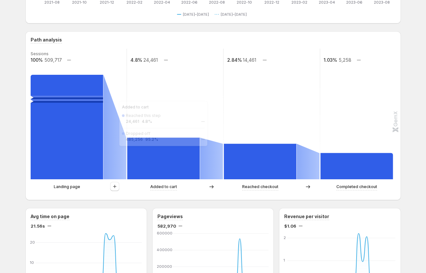
scroll to position [138, 0]
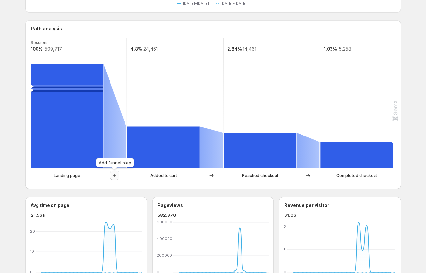
click at [112, 176] on icon "button" at bounding box center [115, 175] width 7 height 7
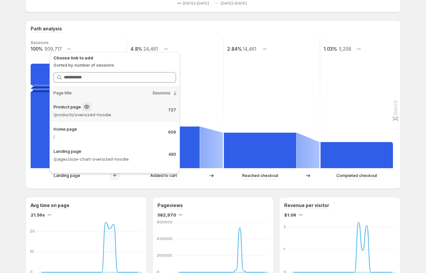
click at [126, 117] on p "/products/oversized-hoodie" at bounding box center [108, 114] width 110 height 7
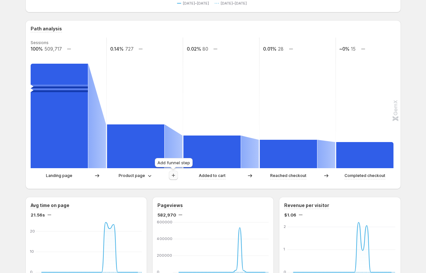
click at [174, 176] on icon "button" at bounding box center [173, 175] width 7 height 7
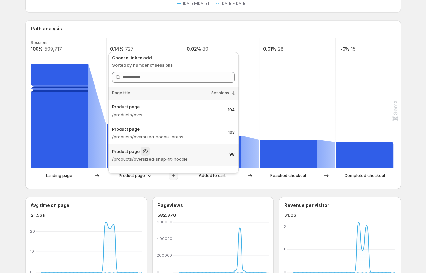
click at [163, 154] on div "Product page" at bounding box center [168, 150] width 112 height 9
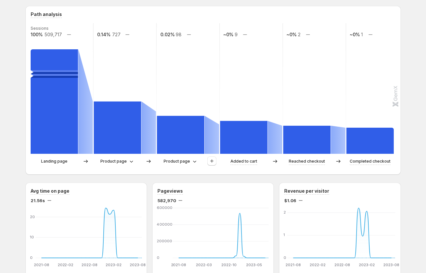
scroll to position [180, 0]
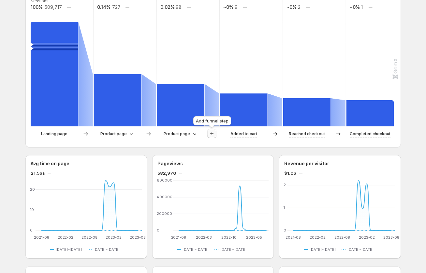
click at [211, 135] on icon "button" at bounding box center [212, 133] width 7 height 7
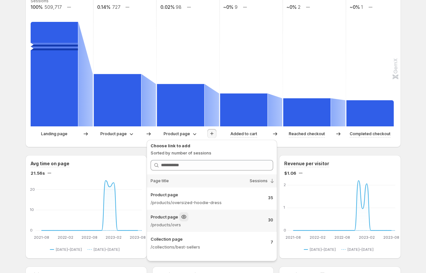
click at [197, 220] on div "Product page" at bounding box center [207, 216] width 112 height 9
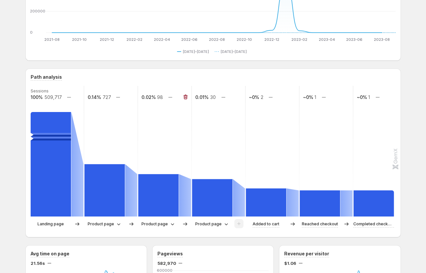
scroll to position [106, 0]
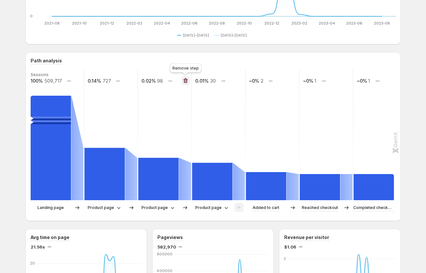
click at [185, 80] on icon "button" at bounding box center [185, 80] width 7 height 7
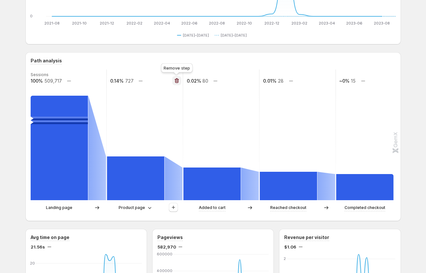
click at [175, 81] on icon "button" at bounding box center [177, 80] width 4 height 5
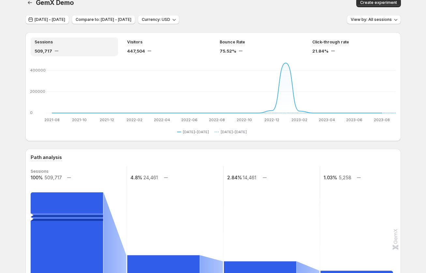
scroll to position [0, 0]
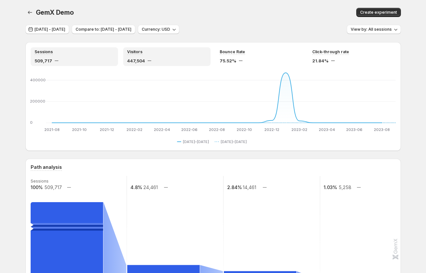
click at [146, 49] on div "Visitors 447,504" at bounding box center [166, 56] width 87 height 19
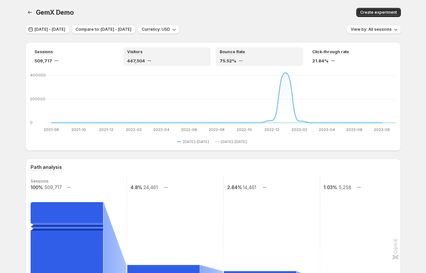
click at [252, 50] on div "Bounce Rate" at bounding box center [260, 52] width 80 height 6
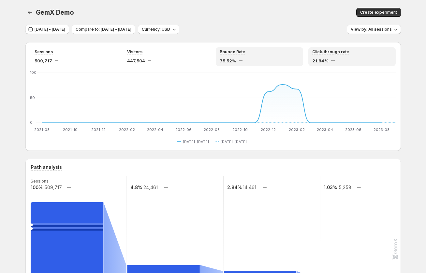
click at [330, 59] on div "21.84%" at bounding box center [352, 60] width 80 height 7
click at [255, 59] on div "75.52%" at bounding box center [260, 60] width 80 height 7
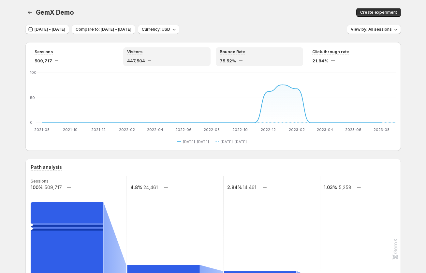
click at [173, 47] on div "Visitors 447,504" at bounding box center [166, 56] width 87 height 19
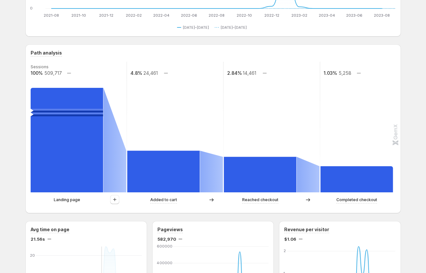
scroll to position [84, 0]
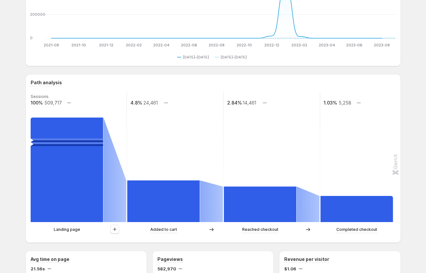
click at [157, 166] on rect at bounding box center [175, 156] width 97 height 130
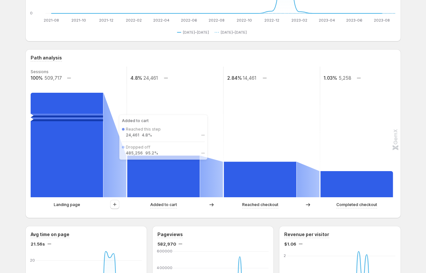
scroll to position [175, 0]
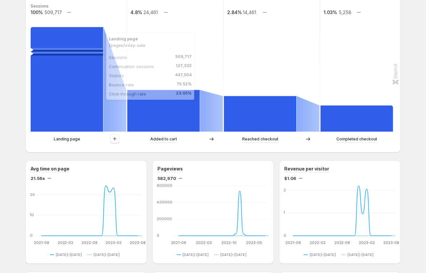
click at [81, 118] on rect at bounding box center [67, 79] width 72 height 104
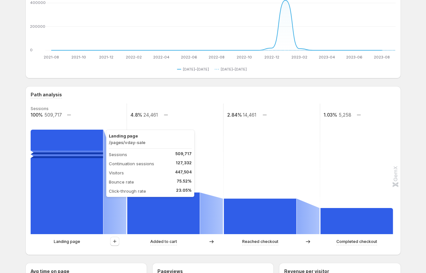
scroll to position [15, 0]
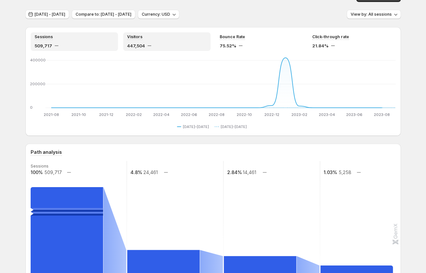
click at [81, 50] on div "Sessions 509,717" at bounding box center [74, 41] width 87 height 19
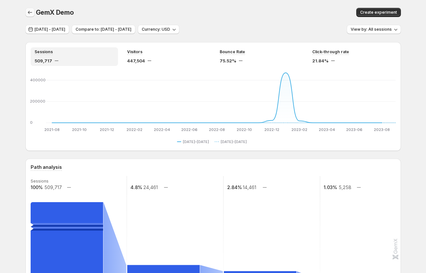
click at [26, 11] on button "button" at bounding box center [29, 12] width 9 height 9
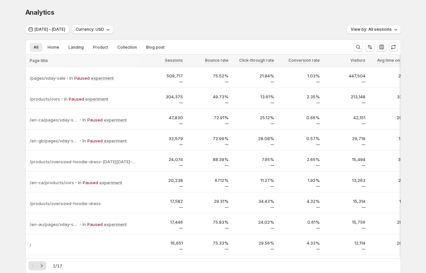
click at [13, 114] on div "Analytics. This page is ready Analytics Sep 02, 2023 - Sep 19, 2025 Currency: U…" at bounding box center [213, 163] width 426 height 327
click at [210, 9] on div "Analytics" at bounding box center [213, 12] width 376 height 9
click at [56, 51] on button "Home" at bounding box center [54, 47] width 20 height 9
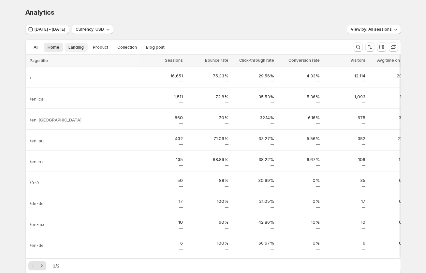
click at [78, 45] on span "Landing" at bounding box center [75, 47] width 15 height 5
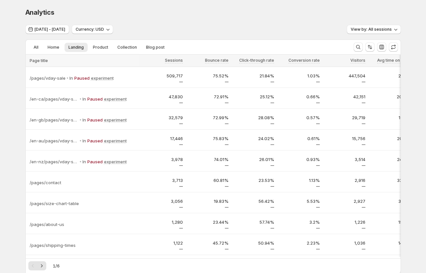
click at [102, 42] on div "All Home Landing Product Collection Blog post More views All Home Landing Produ…" at bounding box center [187, 47] width 323 height 14
click at [95, 46] on span "Product" at bounding box center [100, 47] width 15 height 5
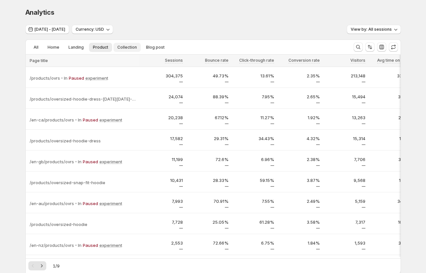
click at [121, 44] on button "Collection" at bounding box center [126, 47] width 27 height 9
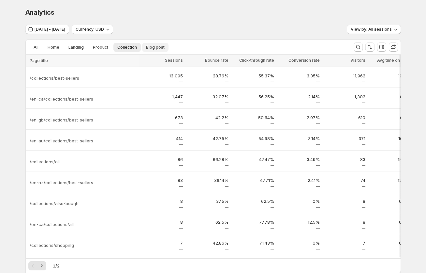
click at [153, 47] on span "Blog post" at bounding box center [155, 47] width 19 height 5
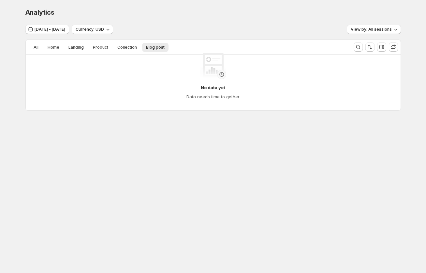
click at [118, 42] on div "No data yet Data needs time to gather" at bounding box center [213, 76] width 375 height 68
click at [124, 45] on div "No data yet Data needs time to gather" at bounding box center [213, 76] width 375 height 68
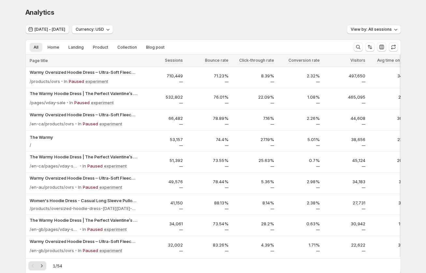
click at [52, 27] on span "[DATE] - [DATE]" at bounding box center [50, 29] width 31 height 5
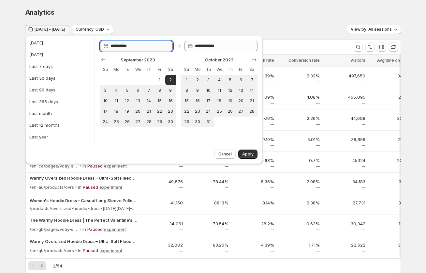
click at [120, 43] on input "**********" at bounding box center [142, 46] width 63 height 10
click at [138, 48] on input "**********" at bounding box center [142, 46] width 63 height 10
type input "**********"
click at [246, 151] on span "Apply" at bounding box center [247, 153] width 11 height 5
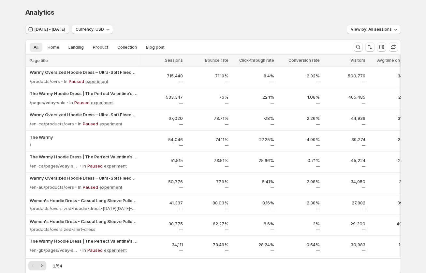
click at [49, 28] on span "[DATE] - [DATE]" at bounding box center [50, 29] width 31 height 5
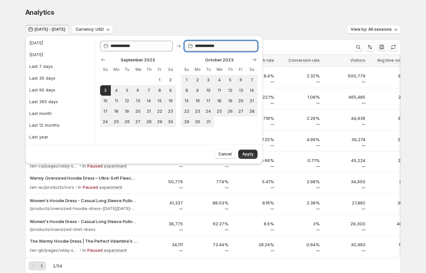
type input "**********"
click at [214, 44] on input "**********" at bounding box center [226, 46] width 63 height 10
type input "**********"
click at [150, 46] on input "**********" at bounding box center [142, 46] width 63 height 10
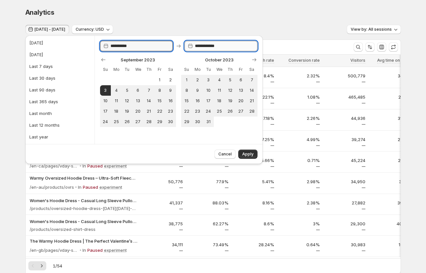
type input "**********"
click at [240, 46] on input "**********" at bounding box center [226, 46] width 63 height 10
paste input "**********"
type input "**********"
paste input "**********"
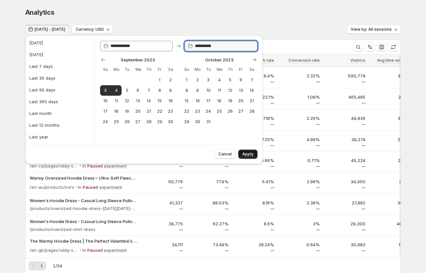
type input "**********"
click at [246, 153] on span "Apply" at bounding box center [247, 153] width 11 height 5
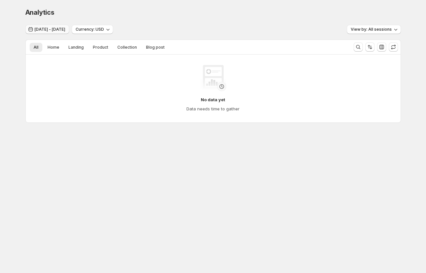
click at [60, 30] on span "[DATE] - [DATE]" at bounding box center [50, 29] width 31 height 5
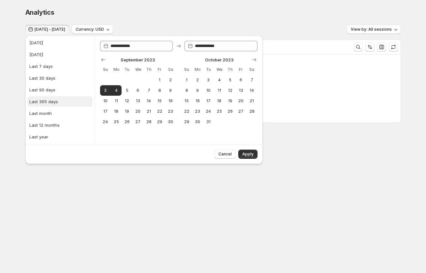
click at [43, 100] on div "Last 365 days" at bounding box center [43, 101] width 29 height 7
type input "**********"
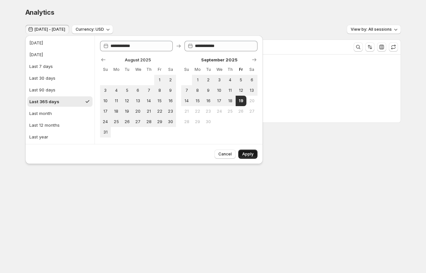
click at [246, 156] on span "Apply" at bounding box center [247, 153] width 11 height 5
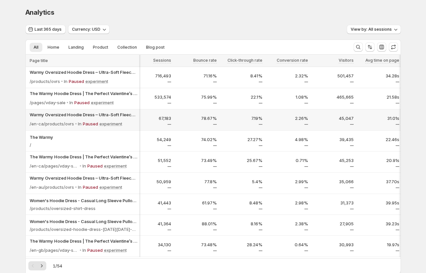
scroll to position [0, 85]
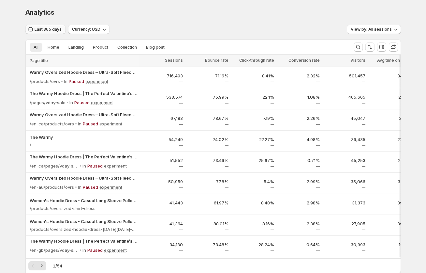
click at [47, 31] on span "Last 365 days" at bounding box center [48, 29] width 27 height 5
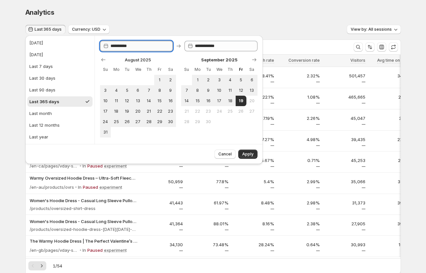
click at [130, 42] on input "**********" at bounding box center [142, 46] width 63 height 10
click at [141, 46] on input "**********" at bounding box center [142, 46] width 63 height 10
type input "**********"
click at [151, 4] on div "Analytics. This page is ready Analytics" at bounding box center [213, 12] width 376 height 25
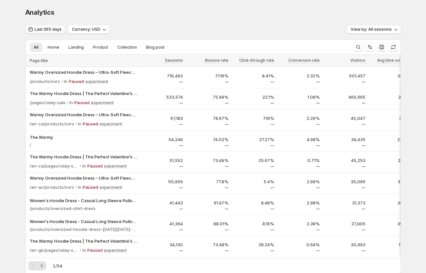
click at [55, 29] on span "Last 365 days" at bounding box center [48, 29] width 27 height 5
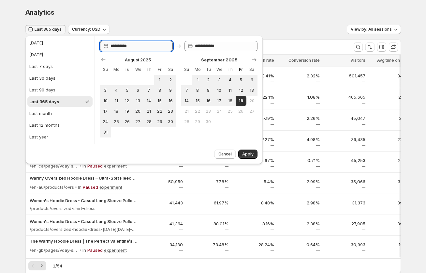
click at [146, 46] on input "**********" at bounding box center [142, 46] width 63 height 10
type input "**********"
click at [252, 155] on span "Apply" at bounding box center [247, 153] width 11 height 5
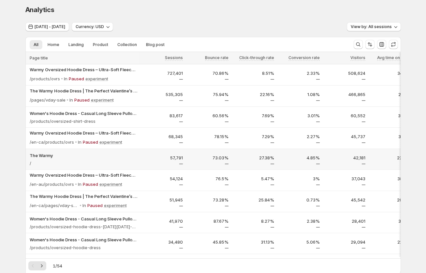
scroll to position [0, 0]
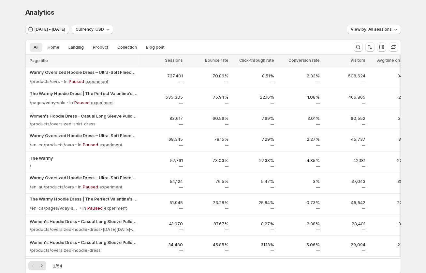
click at [59, 29] on span "Sep 01, 2024 - Sep 19, 2025" at bounding box center [50, 29] width 31 height 5
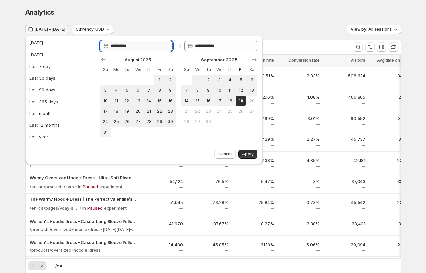
click at [136, 45] on input "**********" at bounding box center [142, 46] width 63 height 10
type input "**********"
click at [247, 154] on span "Apply" at bounding box center [247, 153] width 11 height 5
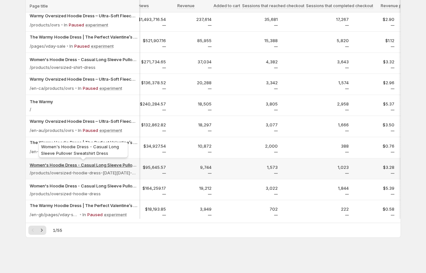
scroll to position [0, 333]
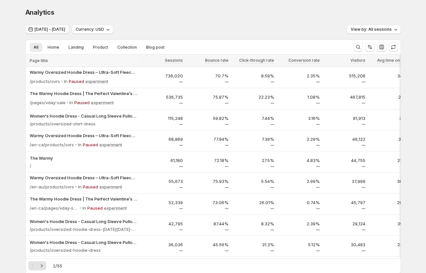
click at [65, 29] on span "Sep 02, 2024 - Sep 19, 2025" at bounding box center [50, 29] width 31 height 5
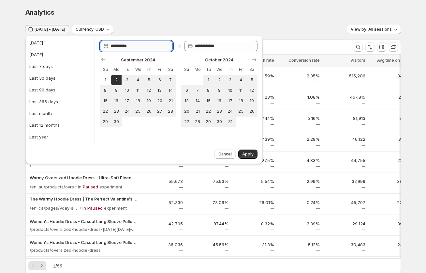
click at [130, 45] on input "**********" at bounding box center [142, 46] width 63 height 10
click at [147, 48] on input "**********" at bounding box center [142, 46] width 63 height 10
type input "**********"
click at [250, 153] on span "Apply" at bounding box center [247, 153] width 11 height 5
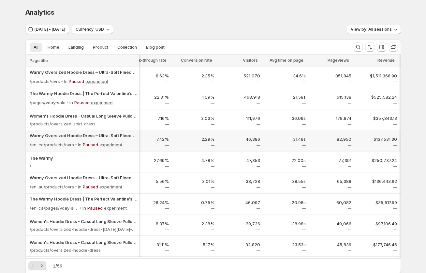
scroll to position [0, 140]
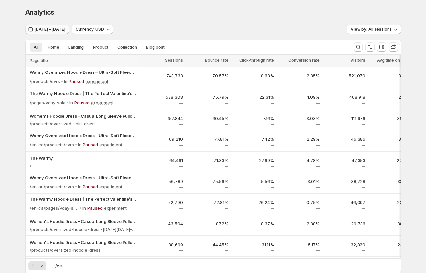
click at [63, 25] on button "[DATE] - [DATE]" at bounding box center [47, 29] width 44 height 9
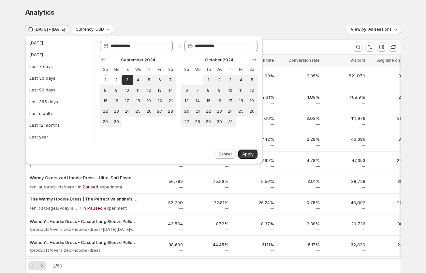
click at [108, 9] on div "Analytics" at bounding box center [213, 12] width 376 height 9
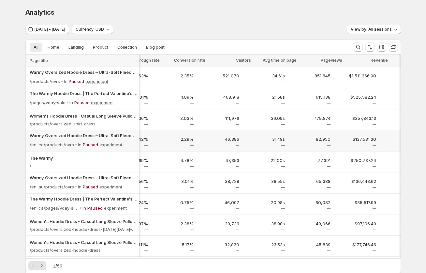
scroll to position [0, 135]
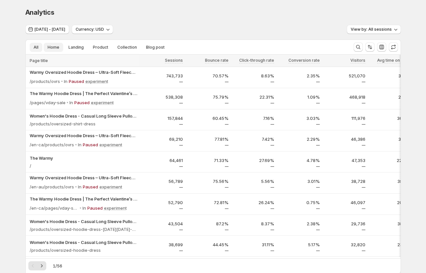
click at [52, 46] on span "Home" at bounding box center [54, 47] width 12 height 5
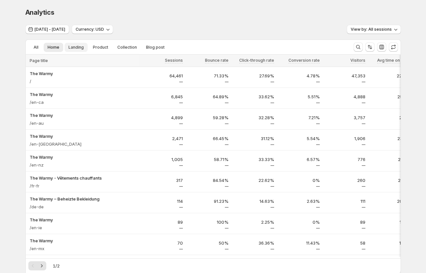
click at [74, 46] on span "Landing" at bounding box center [75, 47] width 15 height 5
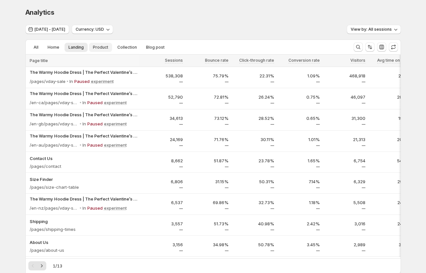
click at [96, 46] on span "Product" at bounding box center [100, 47] width 15 height 5
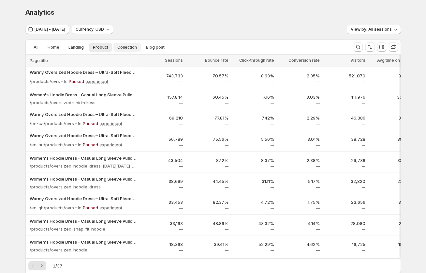
click at [127, 48] on span "Collection" at bounding box center [127, 47] width 20 height 5
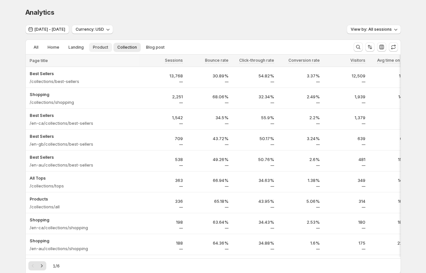
click at [98, 48] on span "Product" at bounding box center [100, 47] width 15 height 5
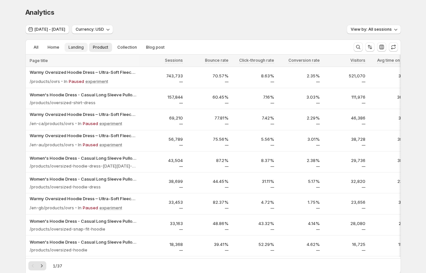
click at [76, 47] on span "Landing" at bounding box center [75, 47] width 15 height 5
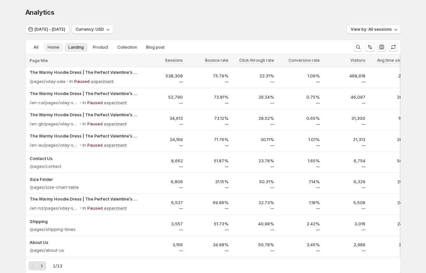
click at [59, 48] on button "Home" at bounding box center [54, 47] width 20 height 9
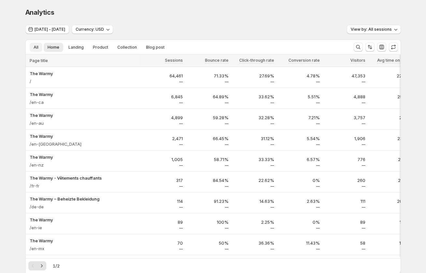
click at [37, 48] on span "All" at bounding box center [36, 47] width 5 height 5
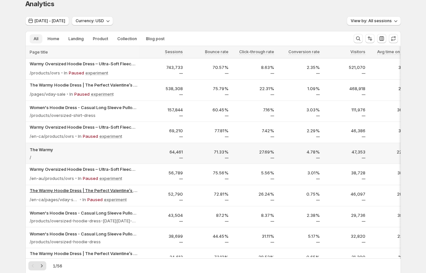
scroll to position [0, 0]
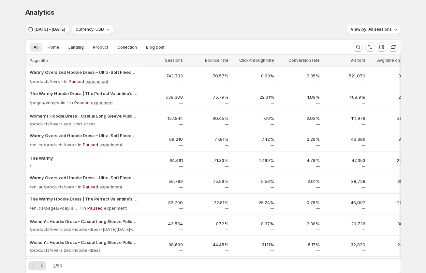
click at [65, 31] on span "[DATE] - [DATE]" at bounding box center [50, 29] width 31 height 5
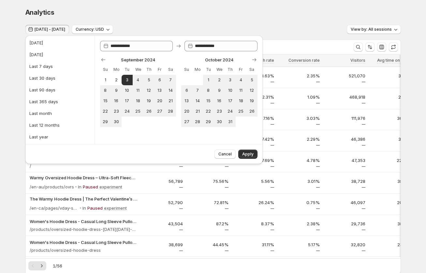
click at [144, 40] on div "**********" at bounding box center [179, 90] width 168 height 108
click at [144, 46] on input "**********" at bounding box center [142, 46] width 63 height 10
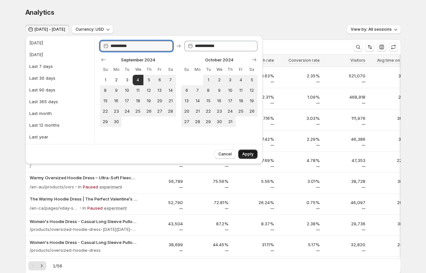
type input "**********"
click at [245, 152] on span "Apply" at bounding box center [247, 153] width 11 height 5
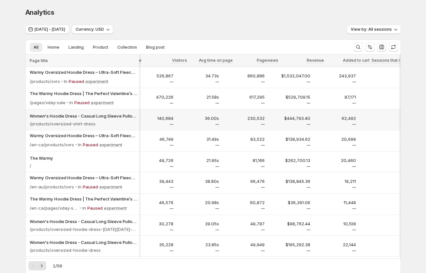
scroll to position [0, 234]
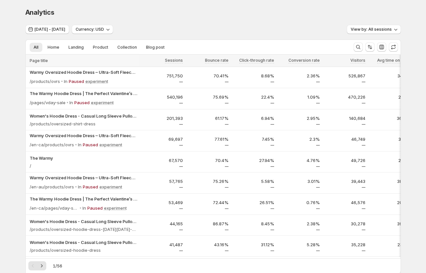
click at [15, 57] on div "Analytics. This page is ready Analytics [DATE] - [DATE] Currency: USD View by: …" at bounding box center [213, 164] width 426 height 329
click at [16, 80] on div "Analytics. This page is ready Analytics [DATE] - [DATE] Currency: USD View by: …" at bounding box center [213, 164] width 426 height 329
click at [6, 86] on div "Analytics. This page is ready Analytics [DATE] - [DATE] Currency: USD View by: …" at bounding box center [213, 164] width 426 height 329
click at [362, 30] on span "View by: All sessions" at bounding box center [371, 29] width 41 height 5
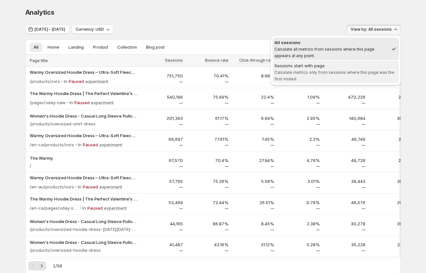
click at [328, 70] on span "Calculate metrics only from sessions where this page was the first visited." at bounding box center [335, 75] width 120 height 11
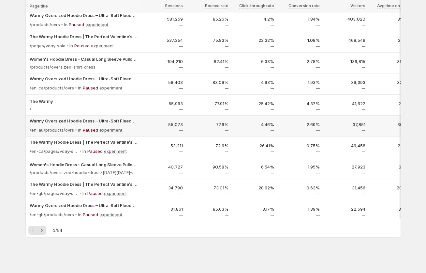
scroll to position [0, 0]
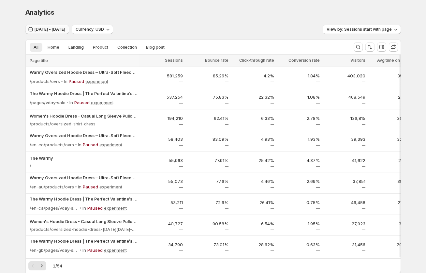
click at [53, 29] on span "Sep 04, 2024 - Sep 19, 2025" at bounding box center [50, 29] width 31 height 5
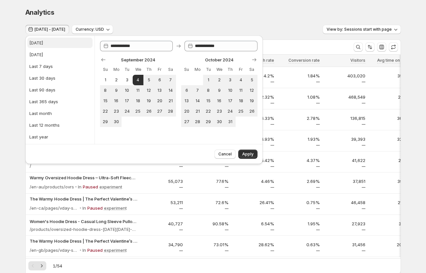
click at [38, 39] on div "Today" at bounding box center [36, 42] width 14 height 7
type input "**********"
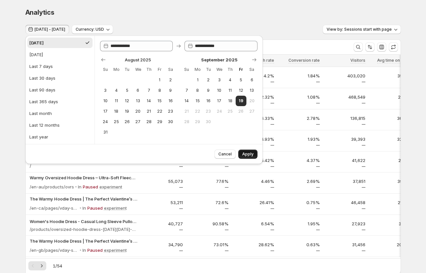
click at [247, 151] on span "Apply" at bounding box center [247, 153] width 11 height 5
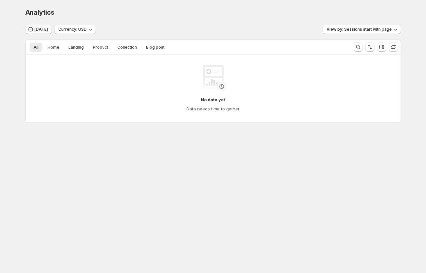
click at [35, 30] on span "Today" at bounding box center [41, 29] width 13 height 5
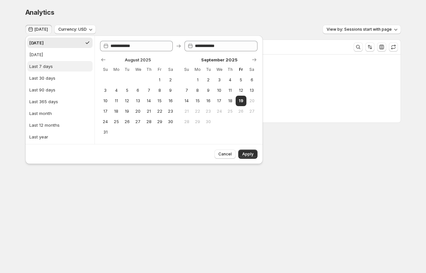
click at [45, 66] on div "Last 7 days" at bounding box center [40, 66] width 23 height 7
type input "**********"
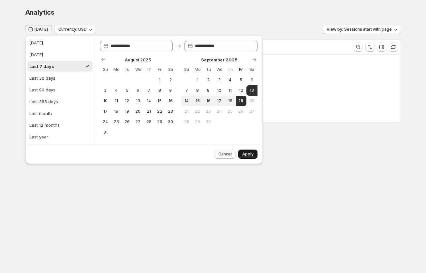
click at [249, 154] on span "Apply" at bounding box center [247, 153] width 11 height 5
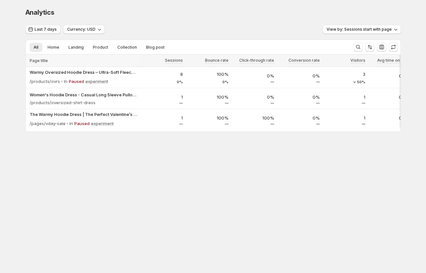
click at [36, 27] on span "Last 7 days" at bounding box center [46, 29] width 22 height 5
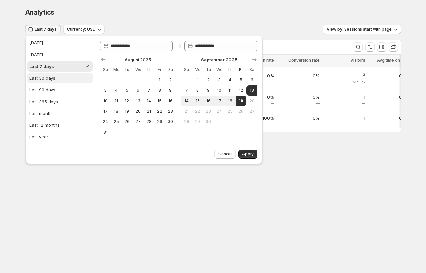
click at [49, 80] on div "Last 30 days" at bounding box center [42, 78] width 26 height 7
type input "**********"
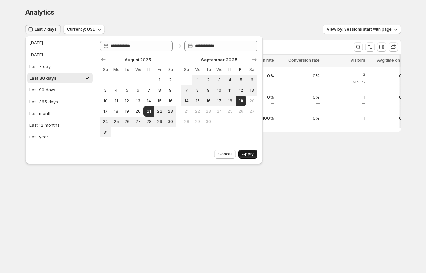
click at [249, 153] on span "Apply" at bounding box center [247, 153] width 11 height 5
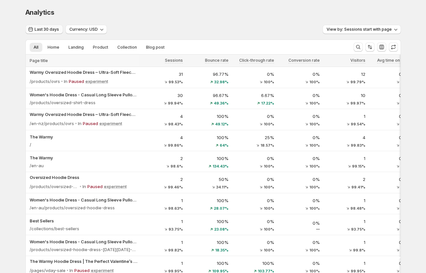
click at [40, 27] on span "Last 30 days" at bounding box center [47, 29] width 24 height 5
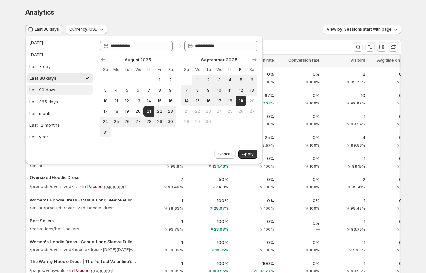
click at [46, 87] on div "Last 90 days" at bounding box center [42, 89] width 26 height 7
type input "**********"
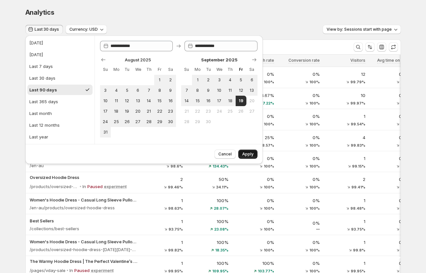
click at [245, 151] on button "Apply" at bounding box center [247, 153] width 19 height 9
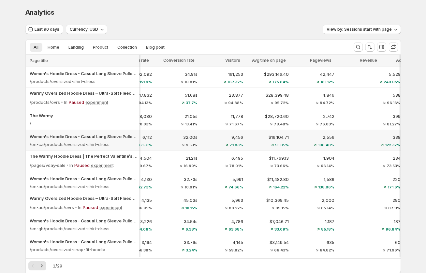
scroll to position [0, 273]
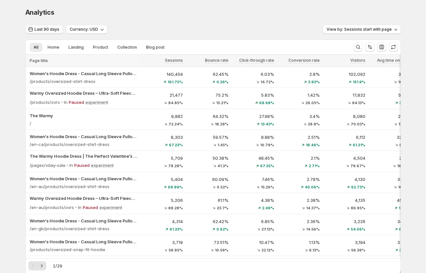
click at [40, 27] on span "Last 90 days" at bounding box center [47, 29] width 25 height 5
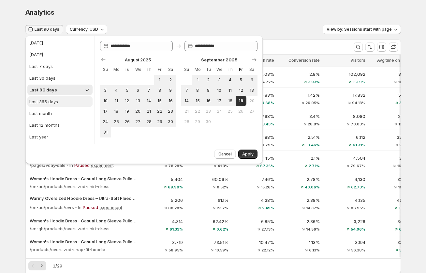
click at [46, 101] on div "Last 365 days" at bounding box center [43, 101] width 29 height 7
type input "**********"
click at [248, 151] on button "Apply" at bounding box center [247, 153] width 19 height 9
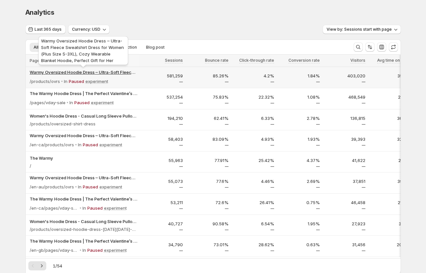
click at [42, 70] on p "Warmy Oversized Hoodie Dress – Ultra-Soft Fleece Sweatshirt Dress for Women (Pl…" at bounding box center [84, 72] width 108 height 7
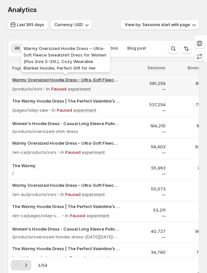
click at [41, 79] on p "Warmy Oversized Hoodie Dress – Ultra-Soft Fleece Sweatshirt Dress for Women (Pl…" at bounding box center [66, 79] width 108 height 7
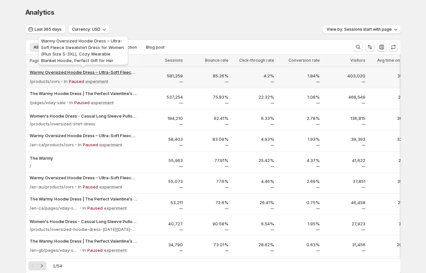
click at [52, 74] on p "Warmy Oversized Hoodie Dress – Ultra-Soft Fleece Sweatshirt Dress for Women (Pl…" at bounding box center [84, 72] width 108 height 7
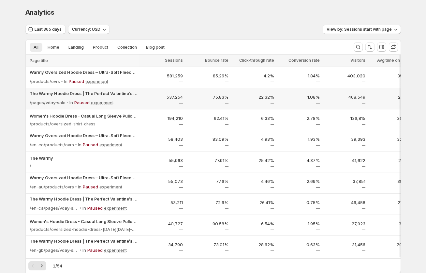
click at [146, 104] on div "537,254" at bounding box center [162, 99] width 46 height 14
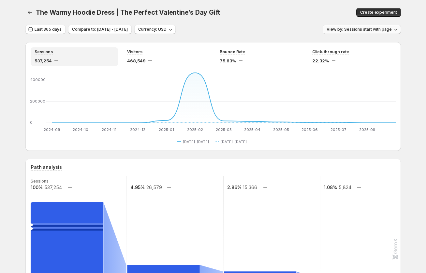
click at [186, 29] on span "View by: Sessions start with page" at bounding box center [359, 29] width 65 height 5
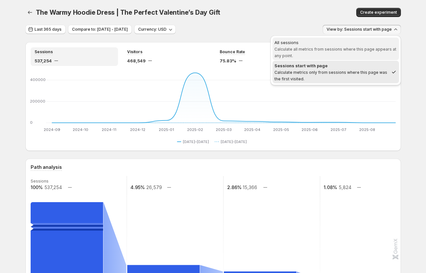
click at [186, 50] on span "Calculate all metrics from sessions where this page appears at any point." at bounding box center [336, 52] width 122 height 11
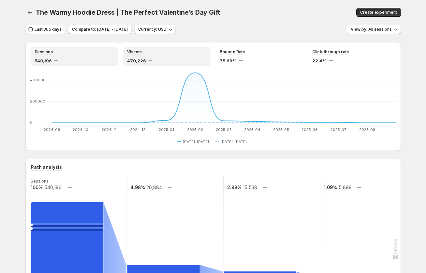
click at [158, 54] on div "Visitors" at bounding box center [167, 52] width 80 height 6
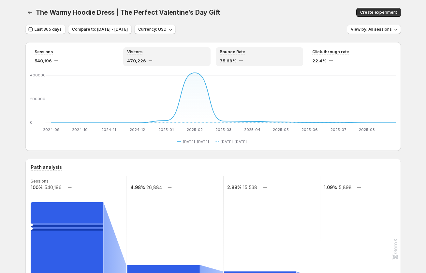
click at [186, 56] on div "Bounce Rate 75.69%" at bounding box center [260, 56] width 80 height 15
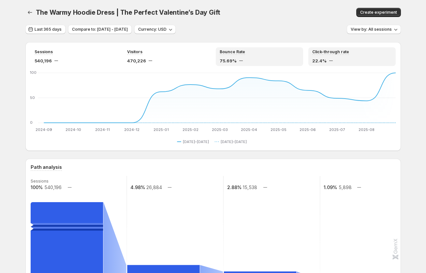
click at [186, 49] on div "Click-through rate 22.4%" at bounding box center [351, 56] width 87 height 19
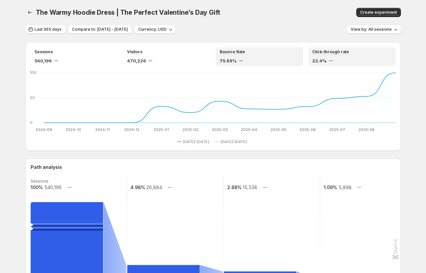
click at [186, 53] on div "Bounce Rate" at bounding box center [260, 52] width 80 height 6
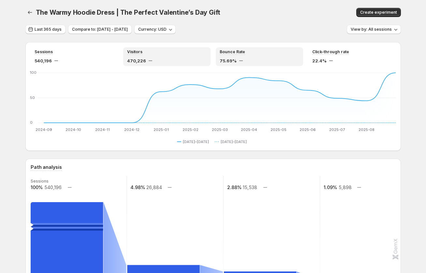
click at [186, 56] on div "Visitors 470,226" at bounding box center [167, 56] width 80 height 15
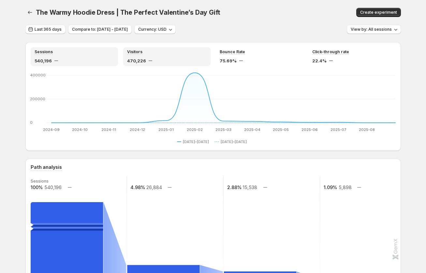
click at [90, 54] on div "Sessions" at bounding box center [75, 52] width 80 height 6
click at [45, 28] on span "Last 365 days" at bounding box center [48, 29] width 27 height 5
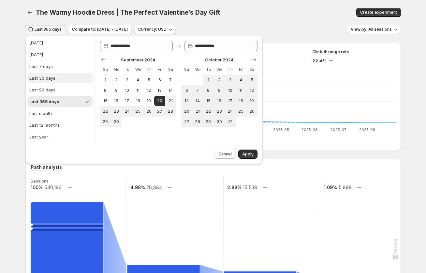
click at [51, 80] on div "Last 30 days" at bounding box center [42, 78] width 26 height 7
type input "**********"
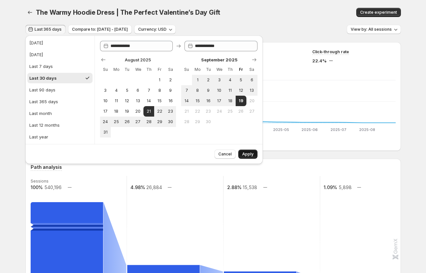
click at [186, 155] on span "Apply" at bounding box center [247, 153] width 11 height 5
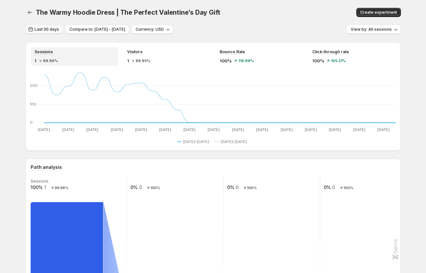
click at [48, 31] on span "Last 30 days" at bounding box center [47, 29] width 24 height 5
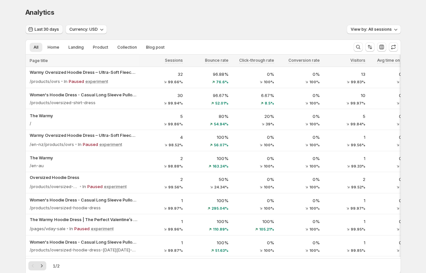
click at [50, 32] on button "Last 30 days" at bounding box center [43, 29] width 37 height 9
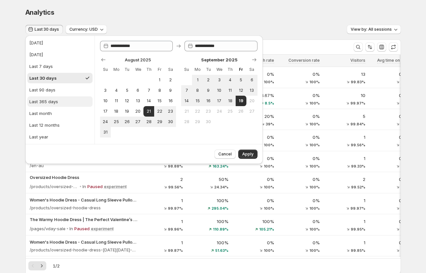
click at [45, 102] on div "Last 365 days" at bounding box center [43, 101] width 29 height 7
type input "**********"
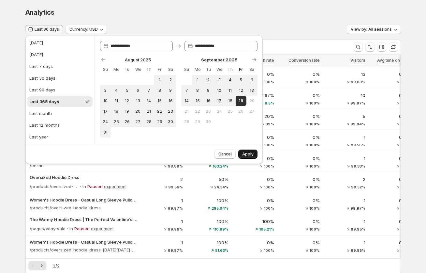
click at [186, 154] on span "Apply" at bounding box center [247, 153] width 11 height 5
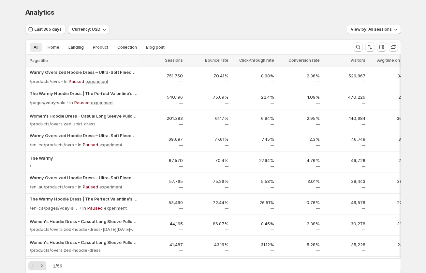
click at [140, 81] on div at bounding box center [140, 165] width 2 height 220
click at [124, 76] on div "Warmy Oversized Hoodie Dress – Ultra-Soft Fleece Sweatshirt Dress for Women (Pl…" at bounding box center [84, 77] width 108 height 17
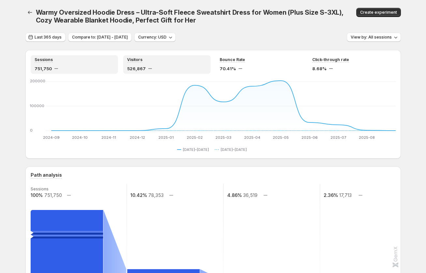
click at [174, 65] on div "Visitors 526,867" at bounding box center [167, 64] width 80 height 15
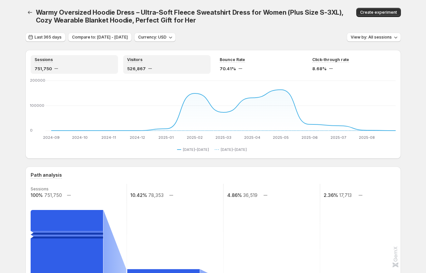
click at [94, 65] on div "Sessions 751,750" at bounding box center [75, 64] width 80 height 15
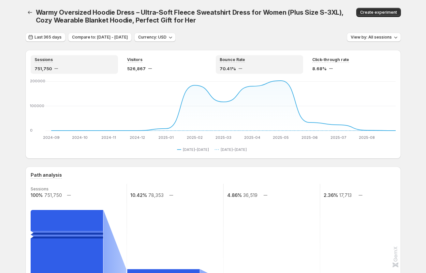
click at [186, 62] on div "Bounce Rate" at bounding box center [260, 60] width 80 height 6
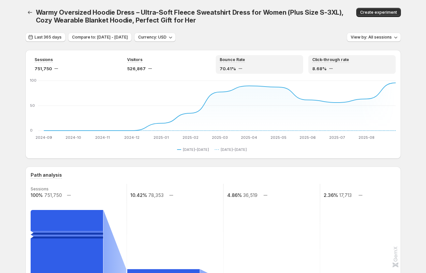
click at [186, 59] on div "Click-through rate" at bounding box center [352, 60] width 80 height 6
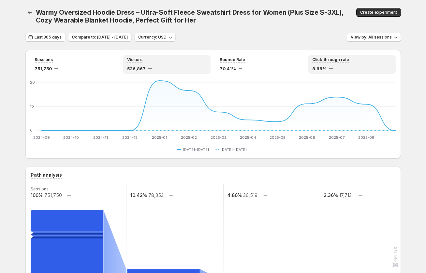
click at [174, 60] on div "Visitors" at bounding box center [167, 60] width 80 height 6
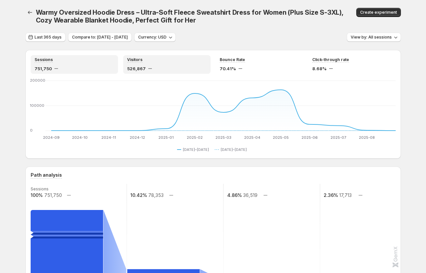
click at [81, 61] on div "Sessions" at bounding box center [75, 60] width 80 height 6
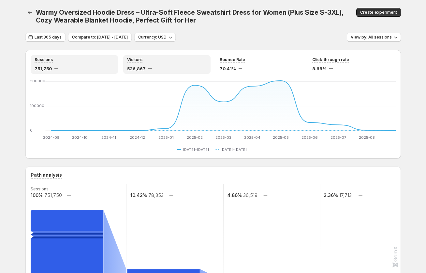
click at [164, 63] on div "Visitors 526,867" at bounding box center [167, 64] width 80 height 15
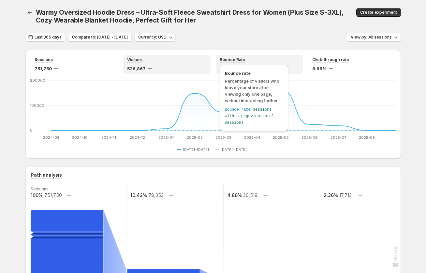
click at [260, 63] on div "Bounce rate Percentage of visitors who leave your store after viewing only one …" at bounding box center [254, 99] width 74 height 73
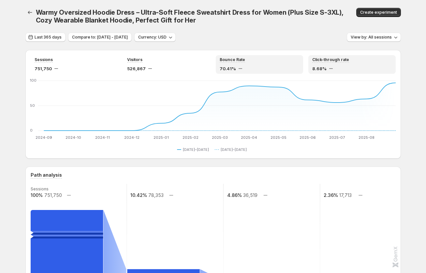
click at [356, 59] on div "Click-through rate" at bounding box center [352, 60] width 80 height 6
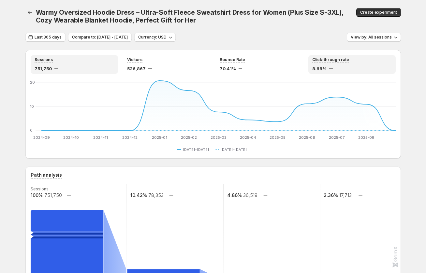
click at [83, 68] on div "751,750" at bounding box center [75, 68] width 80 height 7
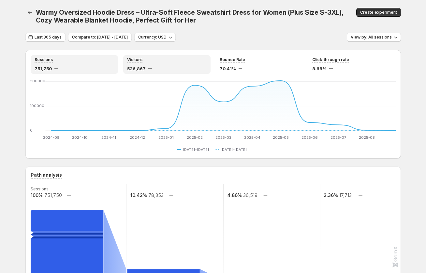
click at [181, 69] on div "526,867" at bounding box center [167, 68] width 80 height 7
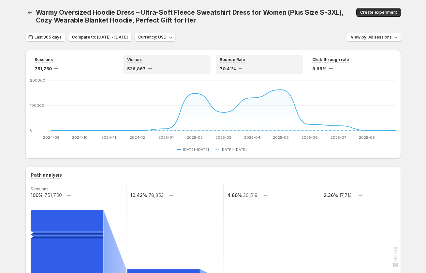
click at [272, 68] on div "70.41%" at bounding box center [260, 68] width 80 height 7
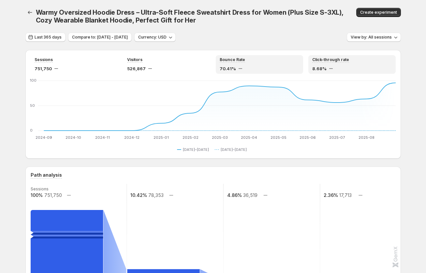
click at [366, 67] on div "8.68%" at bounding box center [352, 68] width 80 height 7
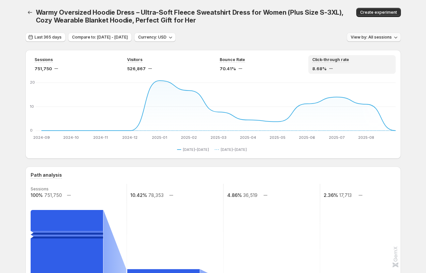
click at [367, 37] on span "View by: All sessions" at bounding box center [371, 37] width 41 height 5
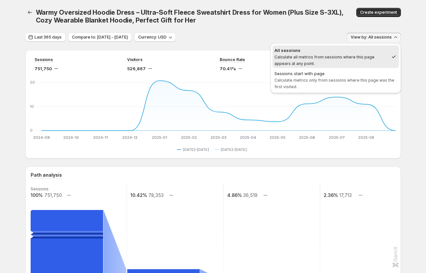
click at [281, 30] on div "Warmy Oversized Hoodie Dress – Ultra-Soft Fleece Sweatshirt Dress for Women (Pl…" at bounding box center [213, 16] width 376 height 33
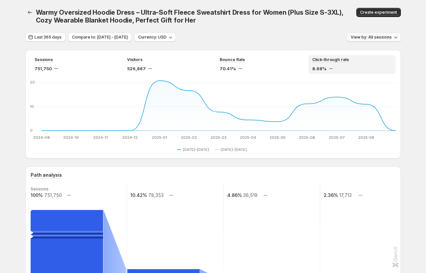
click at [355, 36] on span "View by: All sessions" at bounding box center [371, 37] width 41 height 5
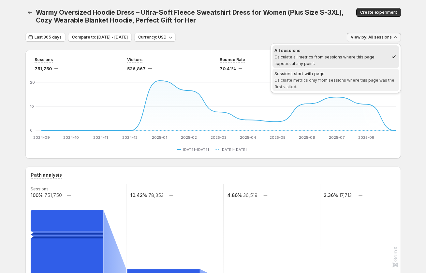
click at [354, 74] on div "Sessions start with page" at bounding box center [336, 73] width 123 height 7
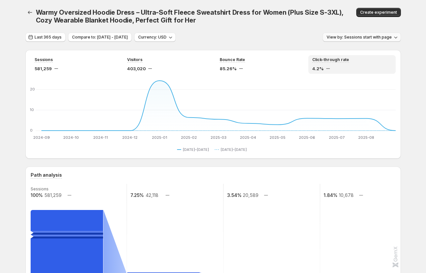
click at [366, 38] on span "View by: Sessions start with page" at bounding box center [359, 37] width 65 height 5
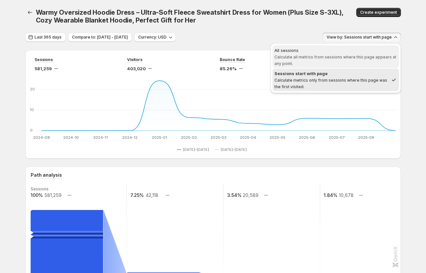
click at [347, 57] on span "Calculate all metrics from sessions where this page appears at any point." at bounding box center [336, 59] width 122 height 11
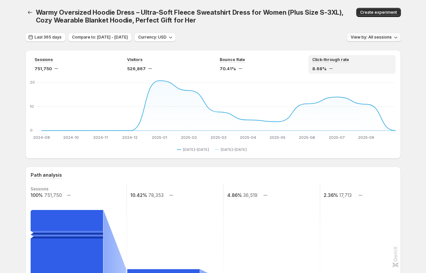
click at [369, 36] on span "View by: All sessions" at bounding box center [371, 37] width 41 height 5
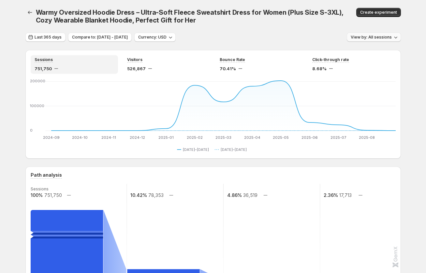
click at [380, 37] on span "View by: All sessions" at bounding box center [371, 37] width 41 height 5
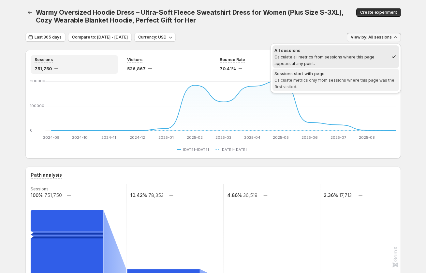
click at [361, 84] on span "Sessions start with page Calculate metrics only from sessions where this page w…" at bounding box center [336, 80] width 123 height 20
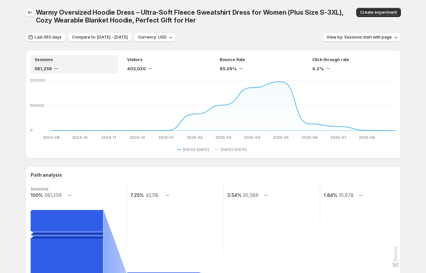
click at [25, 13] on button "button" at bounding box center [29, 12] width 9 height 9
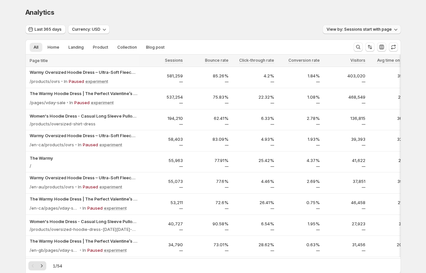
click at [352, 31] on span "View by: Sessions start with page" at bounding box center [359, 29] width 65 height 5
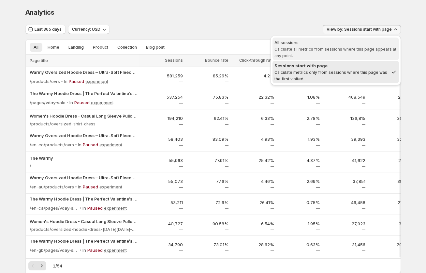
click at [345, 43] on div "All sessions" at bounding box center [336, 42] width 123 height 7
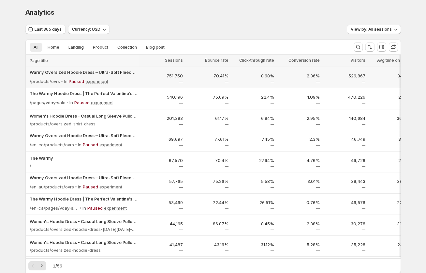
click at [149, 78] on p "751,750" at bounding box center [162, 75] width 42 height 7
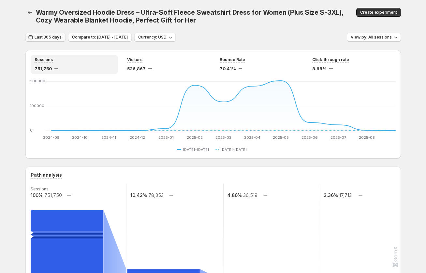
click at [47, 37] on span "Last 365 days" at bounding box center [48, 37] width 27 height 5
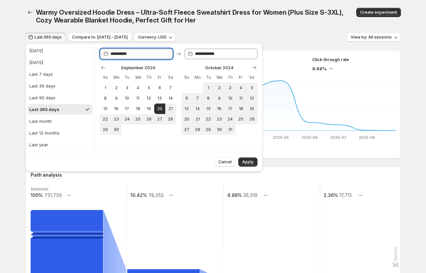
click at [142, 56] on input "**********" at bounding box center [142, 54] width 63 height 10
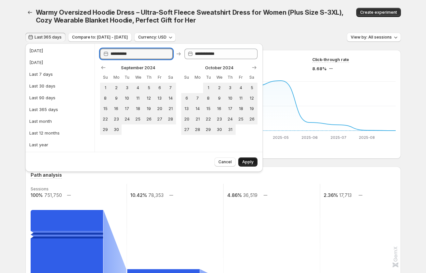
type input "**********"
click at [243, 163] on span "Apply" at bounding box center [247, 161] width 11 height 5
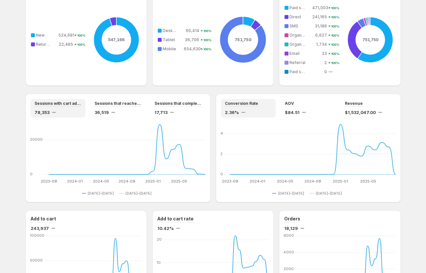
scroll to position [432, 0]
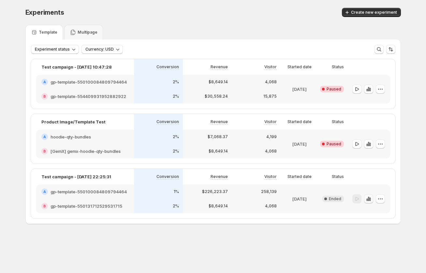
click at [368, 199] on icon "button" at bounding box center [368, 198] width 7 height 7
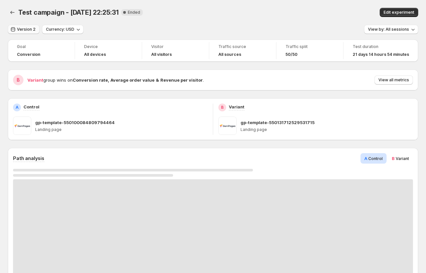
click at [25, 29] on span "Version 2" at bounding box center [26, 29] width 19 height 5
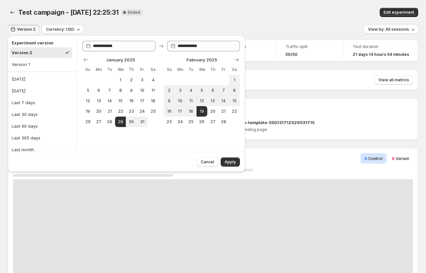
click at [99, 26] on div "Version 2 Currency: USD View by: All sessions" at bounding box center [213, 29] width 410 height 9
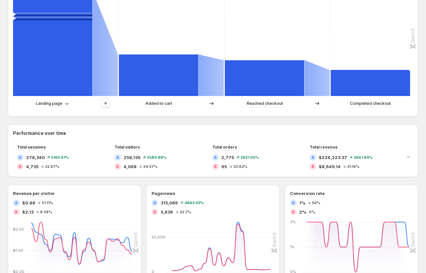
scroll to position [221, 0]
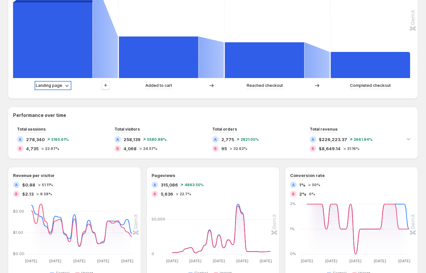
click at [50, 88] on p "Landing page" at bounding box center [49, 85] width 26 height 7
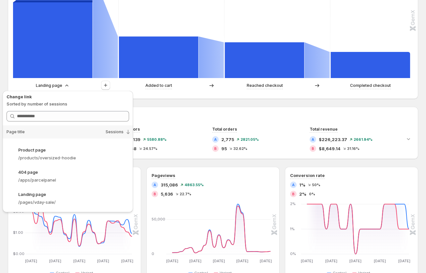
scroll to position [403, 0]
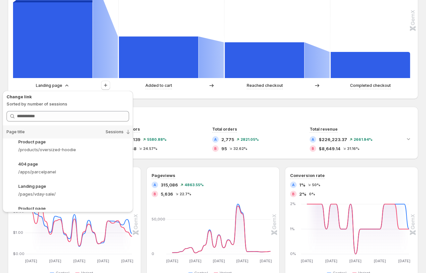
click at [167, 101] on div "Path analysis A Control B Variant Sessions 100% 233,065 4864.11% 4.58% 10,673 3…" at bounding box center [213, 172] width 410 height 491
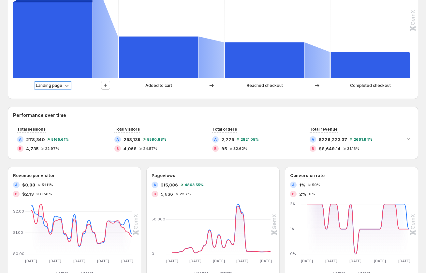
click at [51, 85] on p "Landing page" at bounding box center [49, 85] width 26 height 7
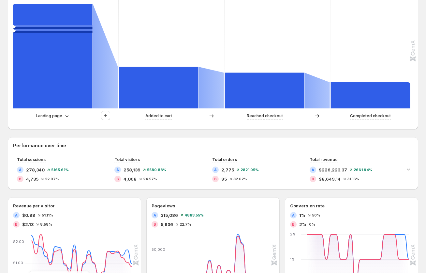
scroll to position [170, 0]
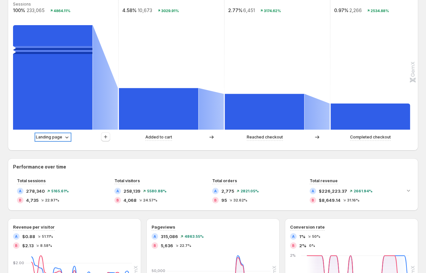
click at [52, 138] on p "Landing page" at bounding box center [49, 137] width 26 height 7
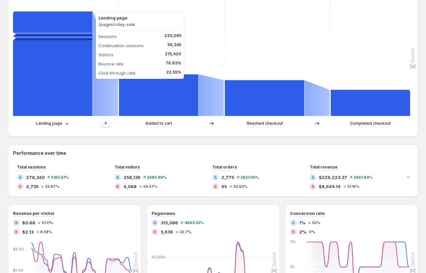
scroll to position [231, 0]
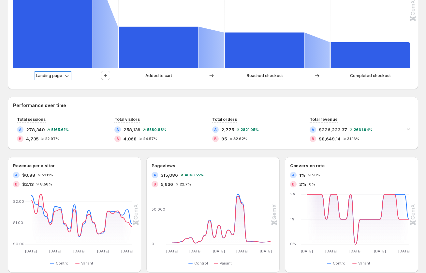
click at [51, 76] on p "Landing page" at bounding box center [49, 75] width 26 height 7
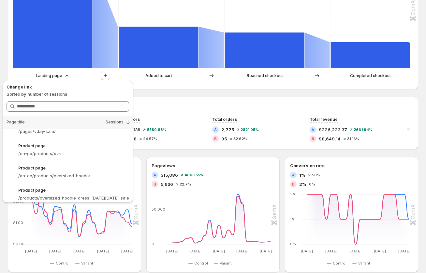
scroll to position [483, 0]
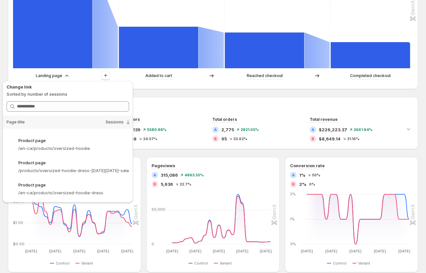
click at [162, 86] on div "Path analysis A Control B Variant Sessions 100% 233,065 4864.11% 4.58% 10,673 3…" at bounding box center [213, 3] width 410 height 172
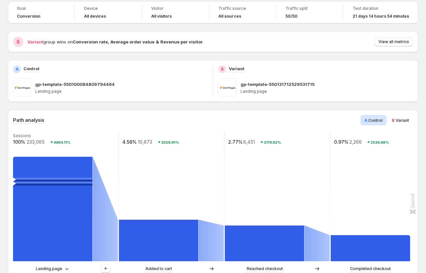
scroll to position [0, 0]
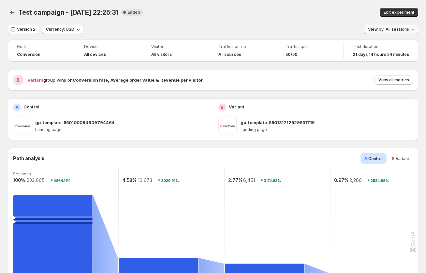
click at [394, 30] on span "View by: All sessions" at bounding box center [388, 29] width 41 height 5
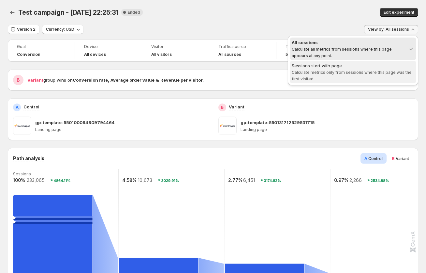
click at [351, 69] on span "Sessions start with page Calculate metrics only from sessions where this page w…" at bounding box center [353, 72] width 123 height 20
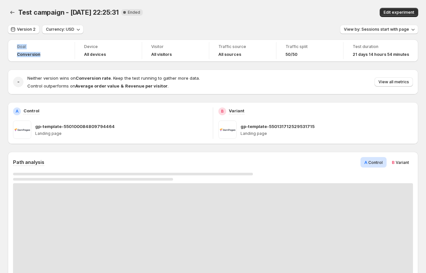
drag, startPoint x: 16, startPoint y: 47, endPoint x: 42, endPoint y: 59, distance: 28.7
click at [42, 59] on div "Goal Conversion Device All devices Visitor All visitors Traffic source All sour…" at bounding box center [213, 50] width 410 height 22
click at [38, 57] on div at bounding box center [38, 57] width 0 height 0
click at [28, 53] on span "Conversion" at bounding box center [28, 54] width 23 height 5
click at [17, 49] on span "Goal" at bounding box center [41, 46] width 49 height 5
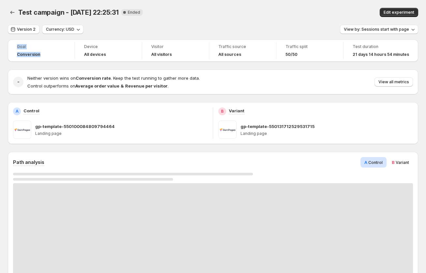
click at [16, 44] on div "Goal Conversion" at bounding box center [41, 50] width 59 height 17
click at [75, 30] on icon "button" at bounding box center [78, 29] width 7 height 7
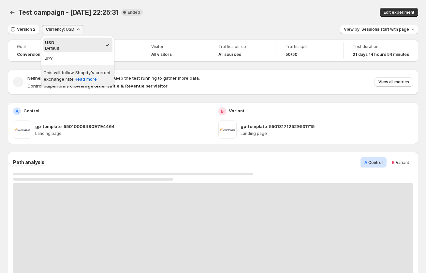
click at [122, 29] on div "Version 2 Currency: USD View by: Sessions start with page" at bounding box center [213, 29] width 410 height 9
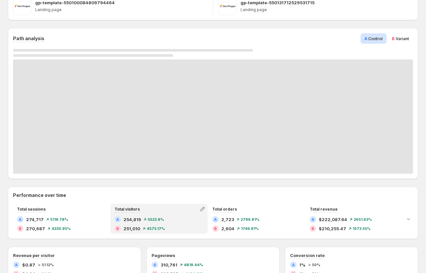
scroll to position [45, 0]
